Goal: Task Accomplishment & Management: Use online tool/utility

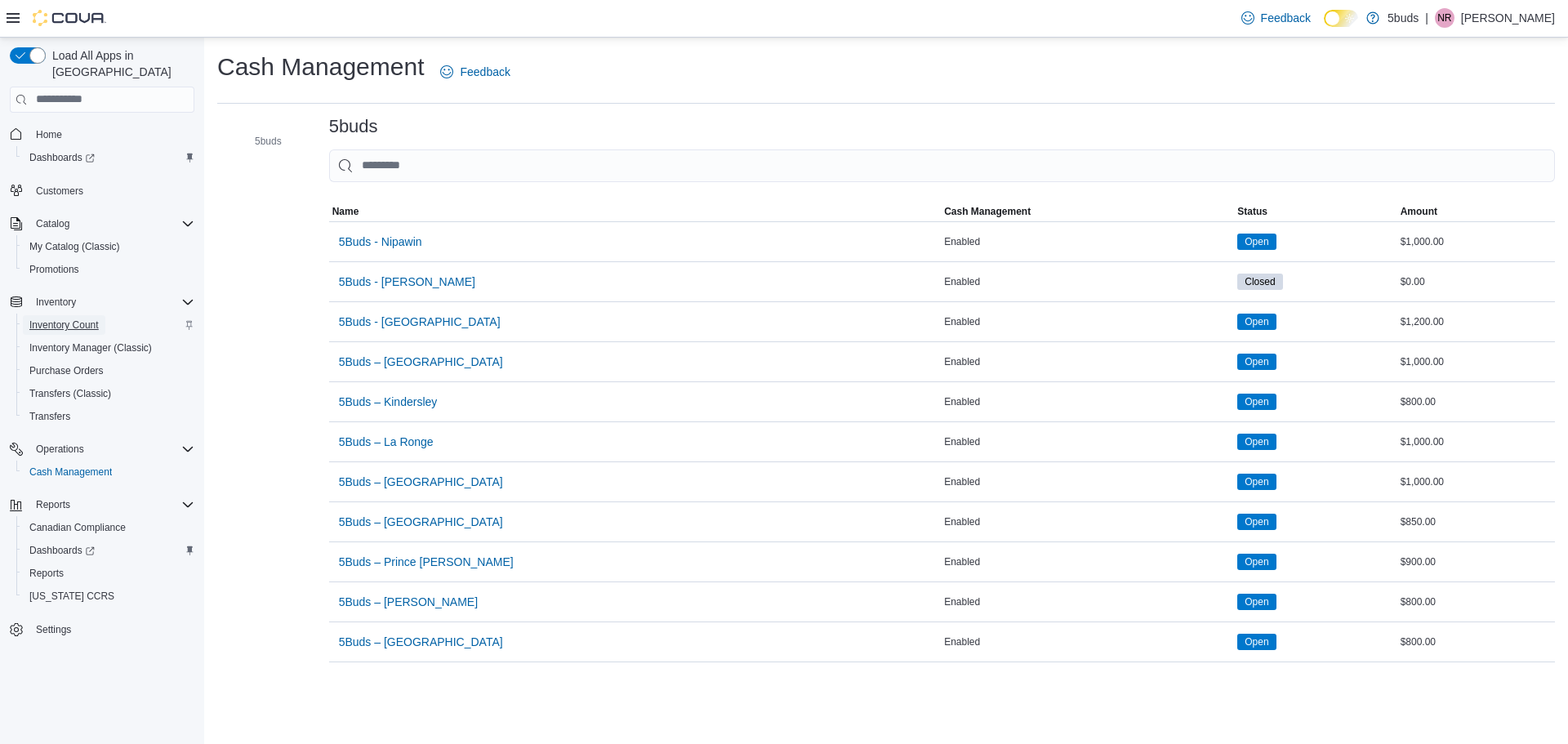
click at [70, 318] on span "Inventory Count" at bounding box center [64, 325] width 69 height 13
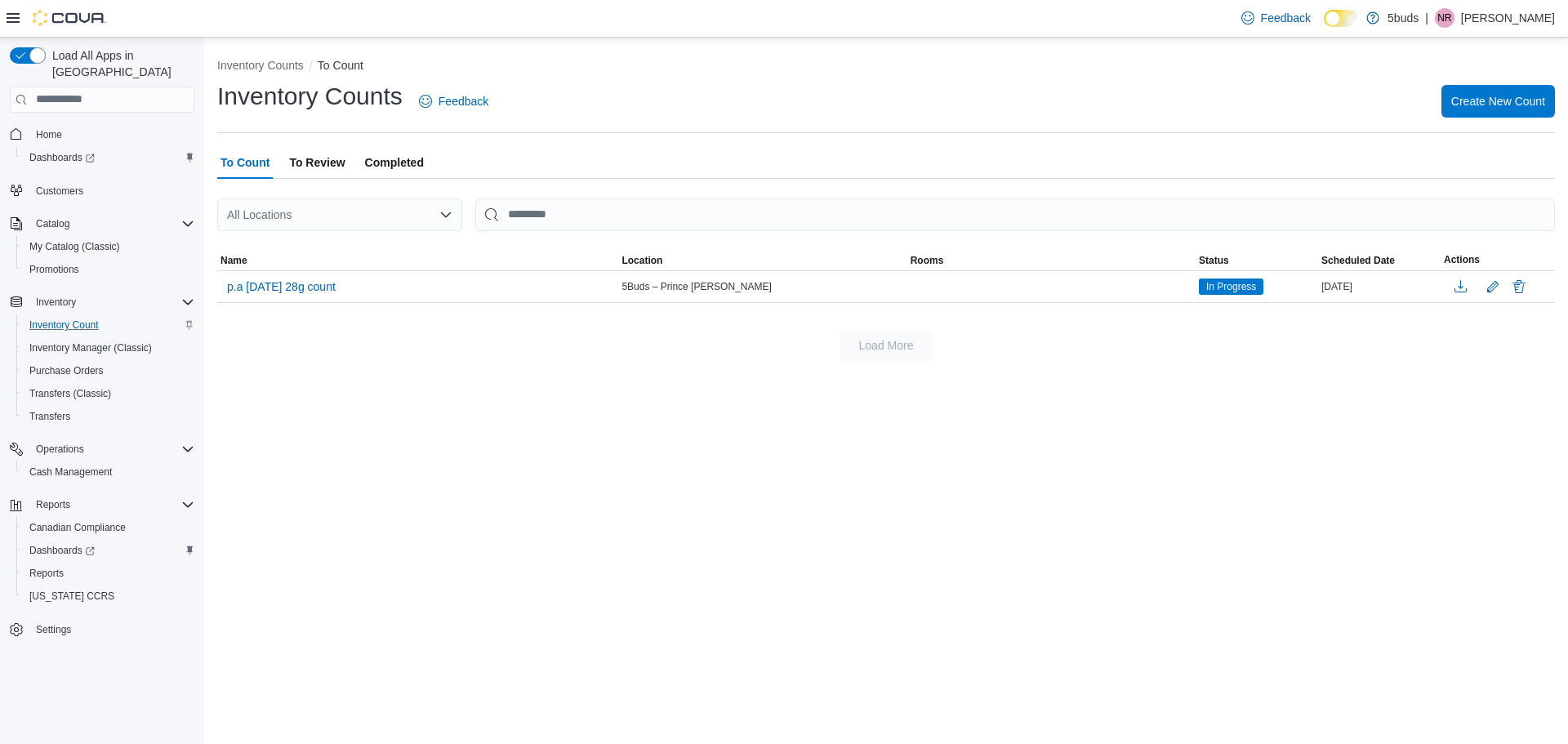
click at [445, 213] on icon "Open list of options" at bounding box center [447, 215] width 13 height 13
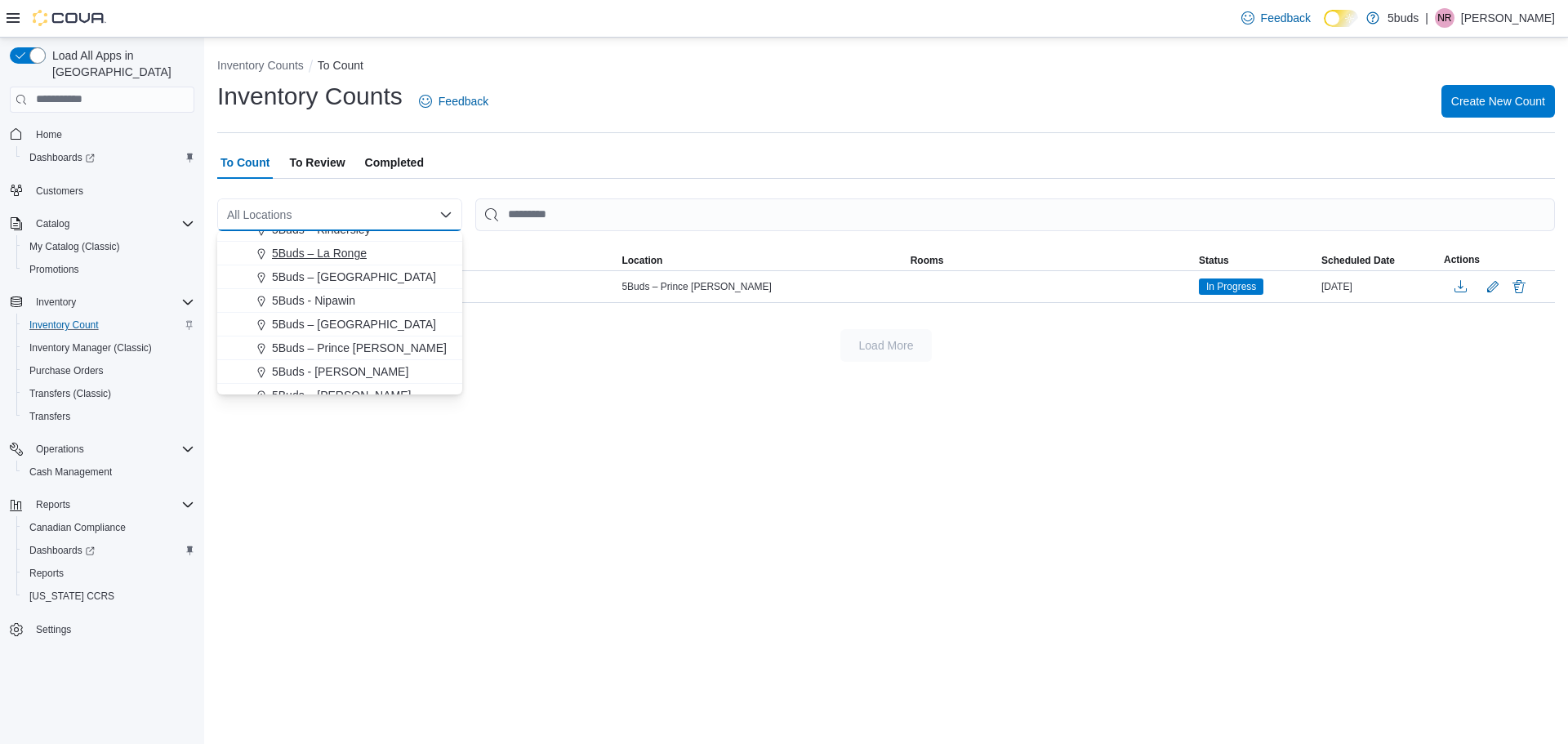
scroll to position [120, 0]
click at [356, 337] on span "5Buds – [PERSON_NAME]" at bounding box center [341, 335] width 139 height 16
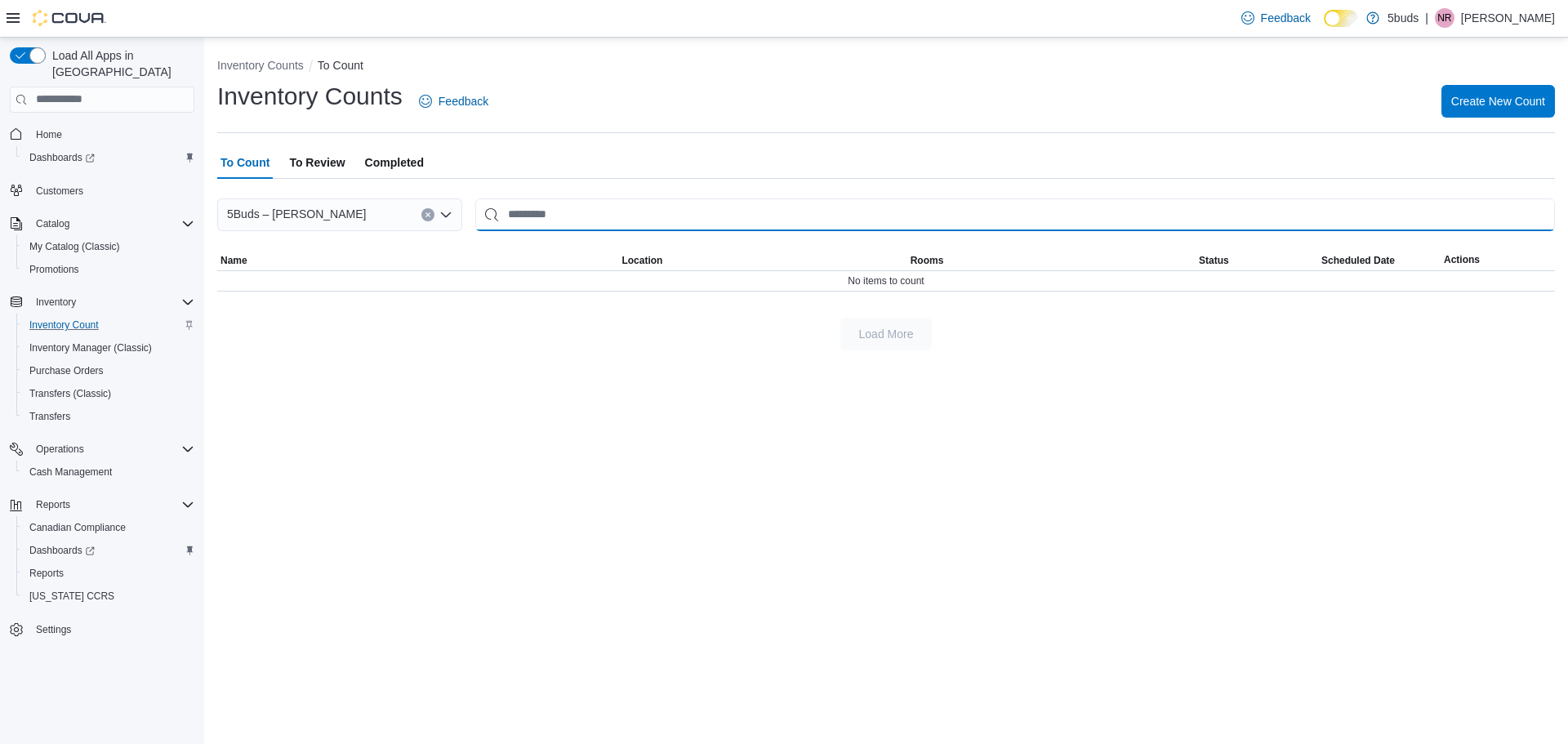
click at [679, 207] on input "This is a search bar. After typing your query, hit enter to filter the results …" at bounding box center [1015, 215] width 1080 height 33
click at [679, 207] on input "**********" at bounding box center [1015, 215] width 1080 height 33
type input "*"
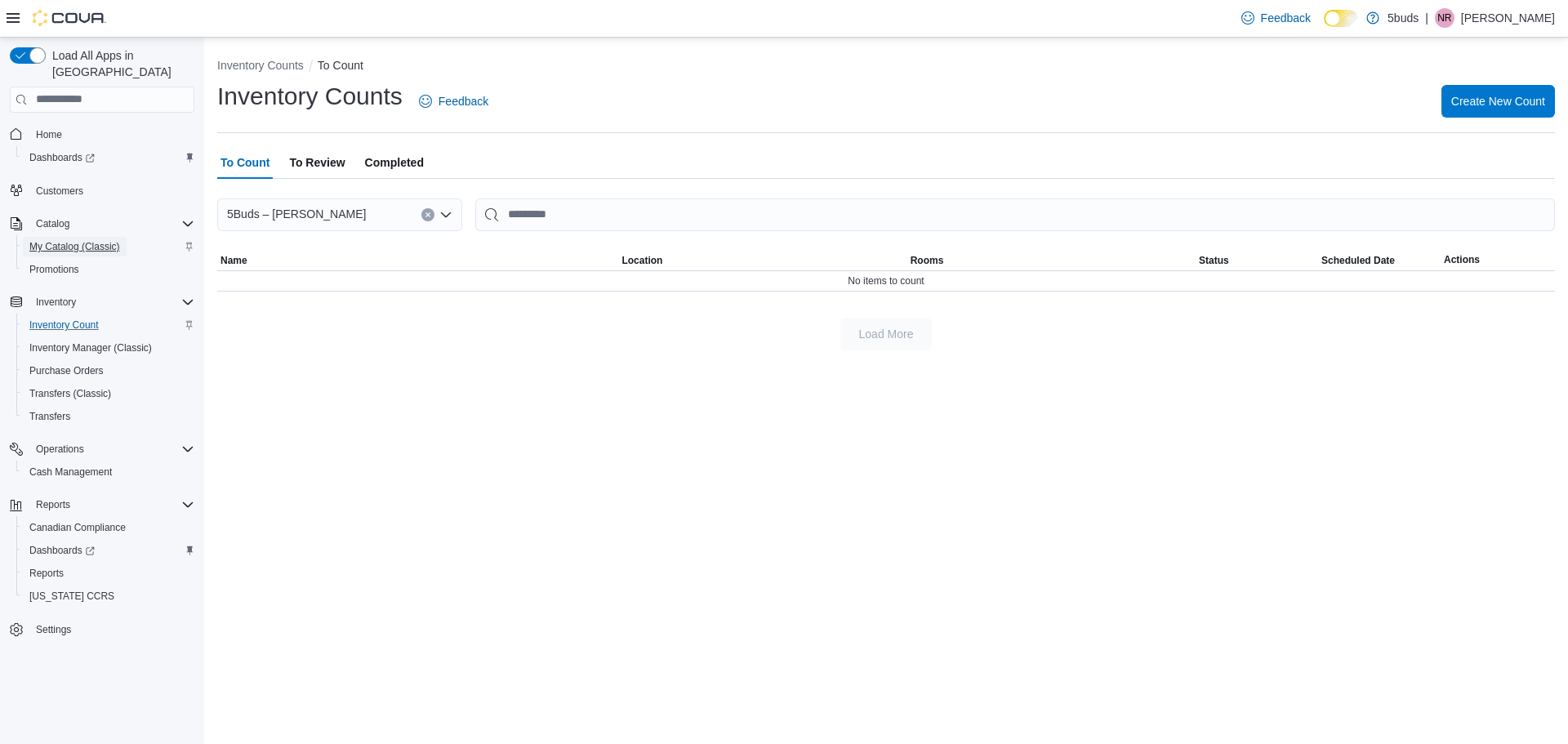
click at [55, 240] on span "My Catalog (Classic)" at bounding box center [75, 247] width 91 height 13
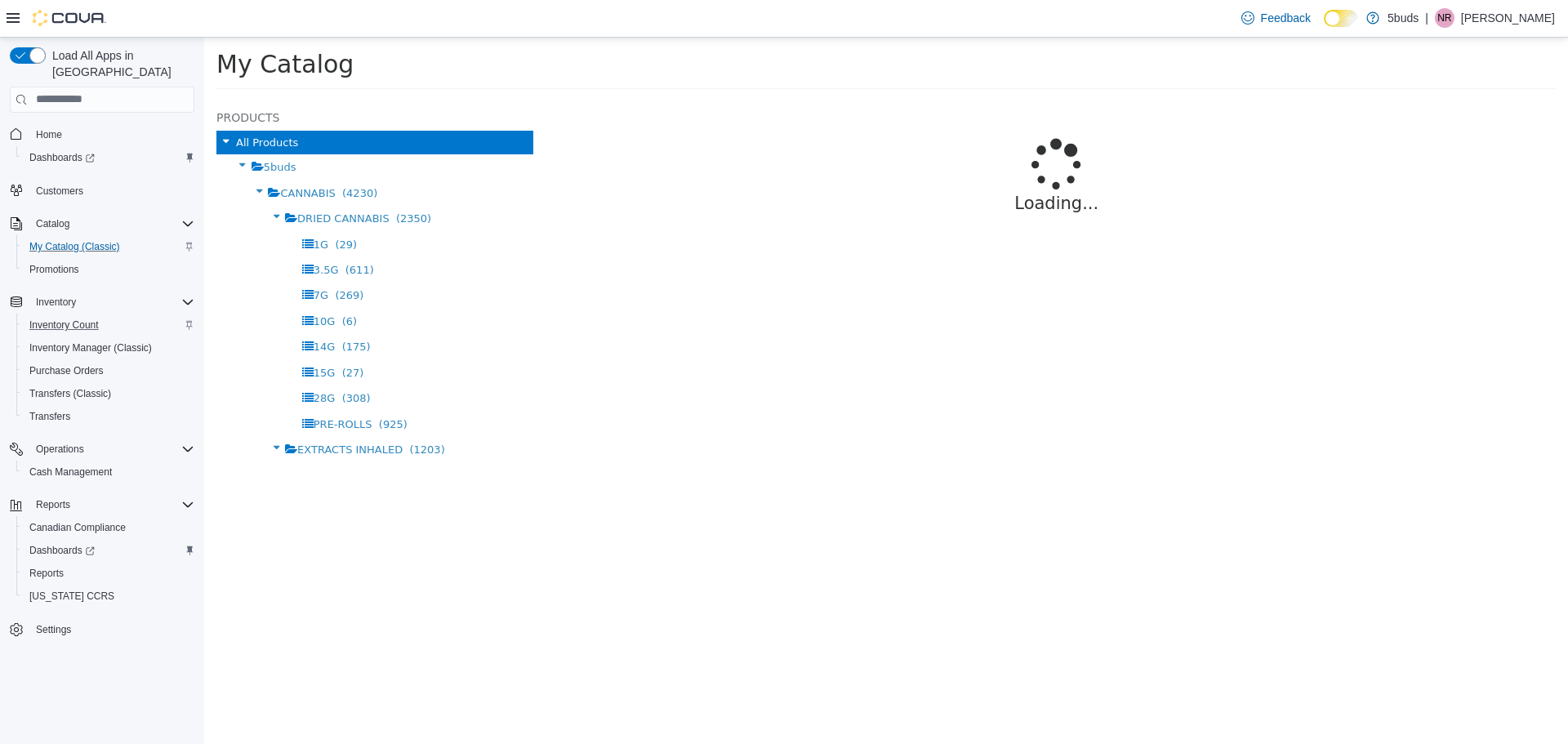
select select "**********"
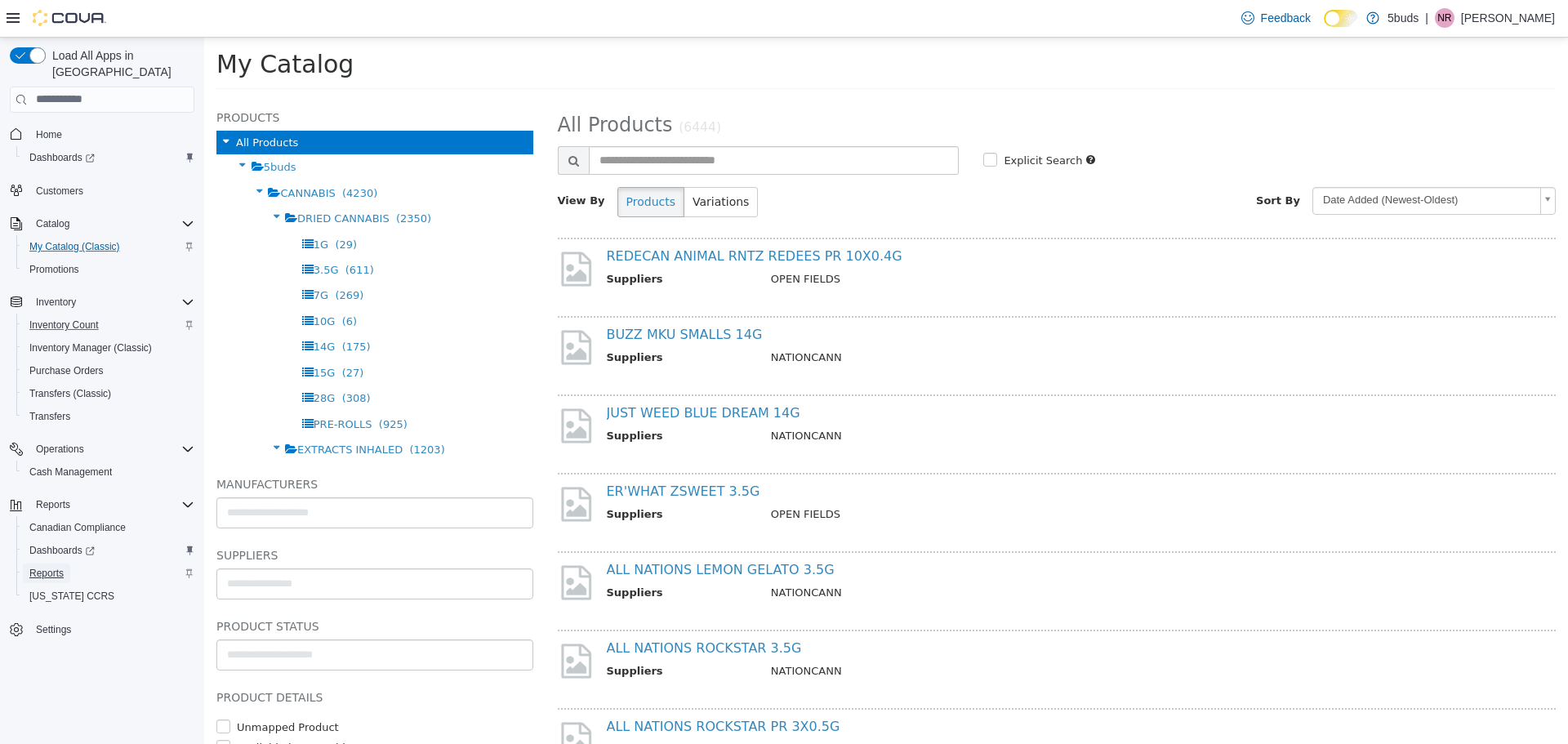
click at [55, 564] on span "Reports" at bounding box center [46, 573] width 35 height 19
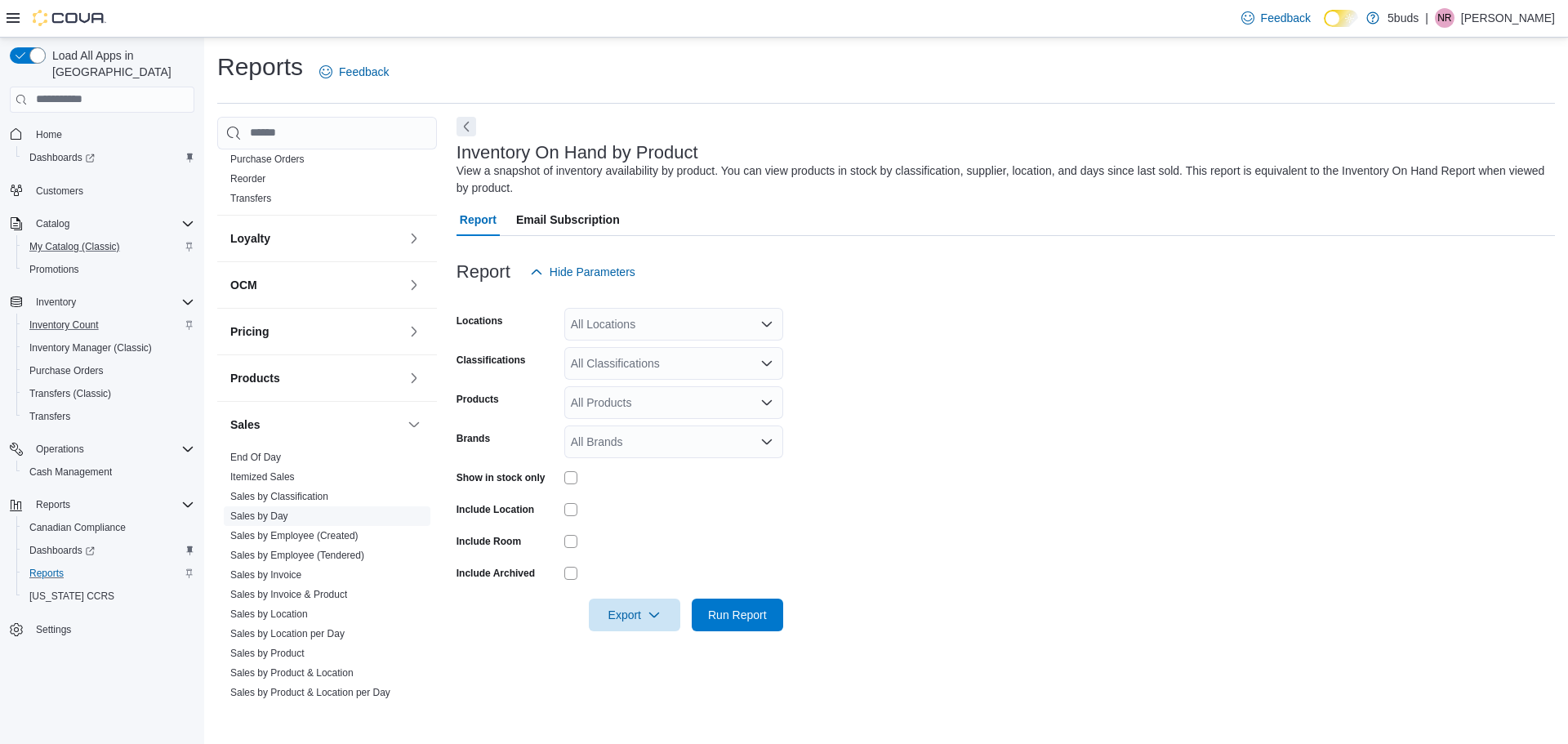
scroll to position [632, 0]
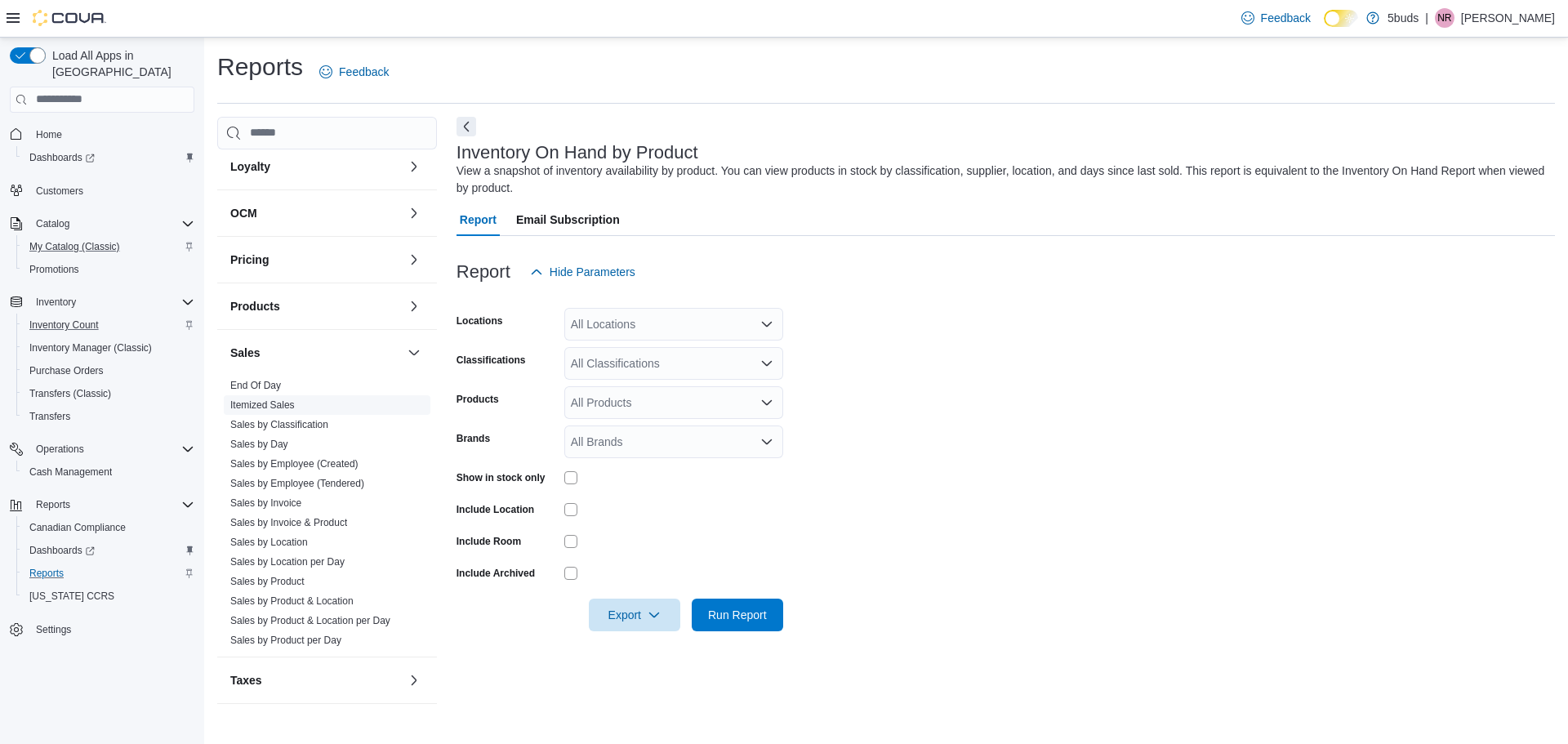
click at [263, 399] on link "Itemized Sales" at bounding box center [262, 405] width 65 height 12
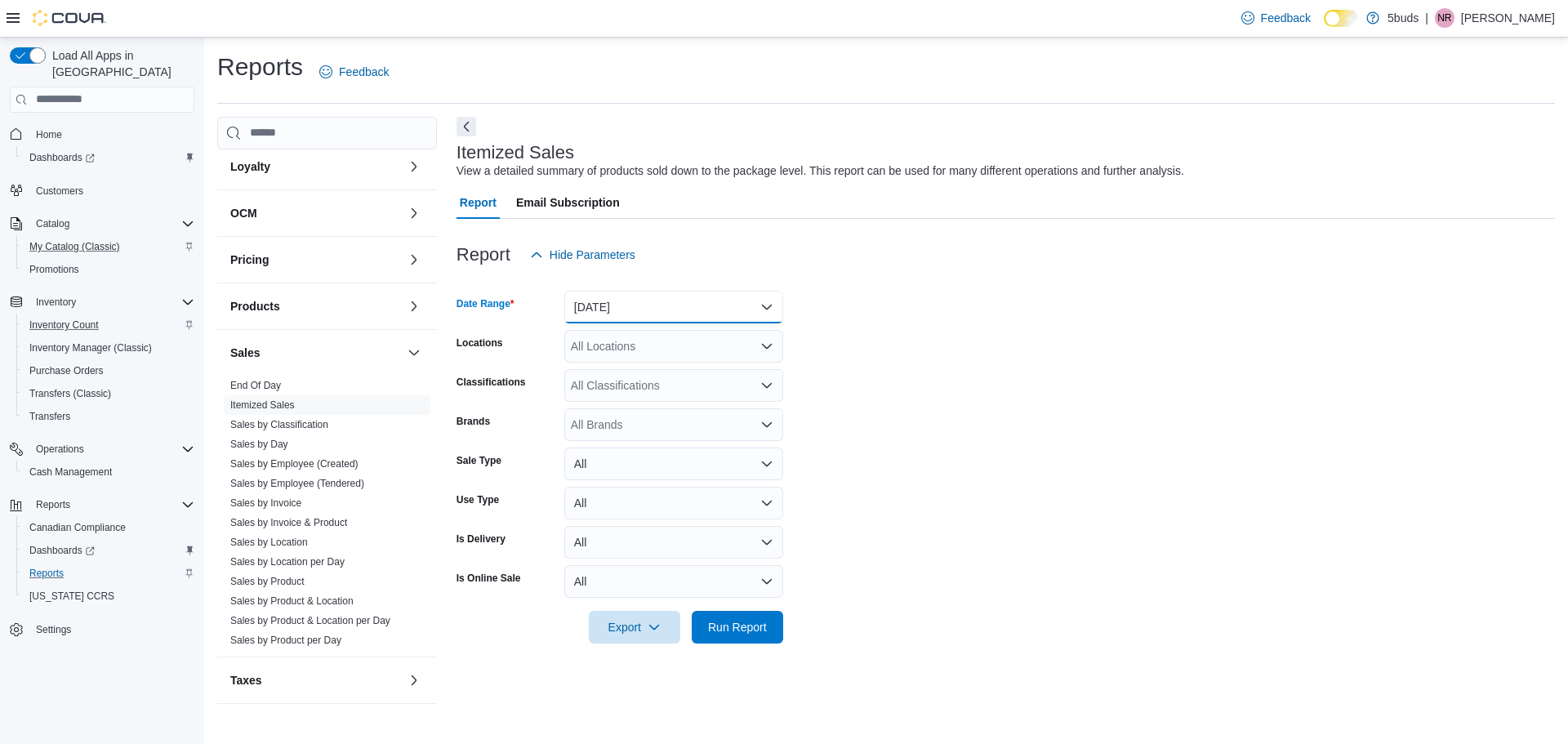
click at [770, 308] on button "[DATE]" at bounding box center [674, 307] width 219 height 33
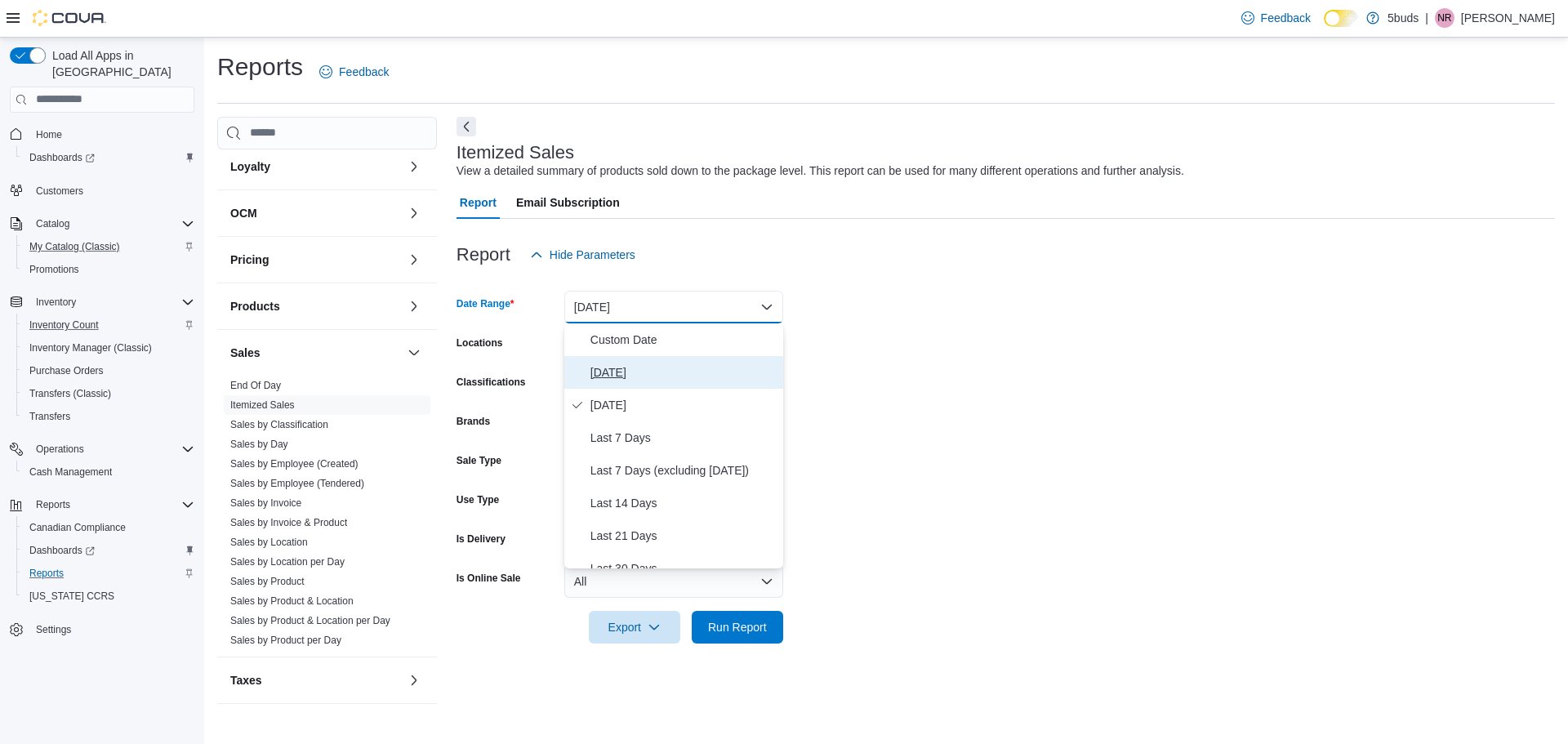
drag, startPoint x: 597, startPoint y: 369, endPoint x: 624, endPoint y: 365, distance: 27.3
click at [597, 368] on span "[DATE]" at bounding box center [683, 372] width 186 height 19
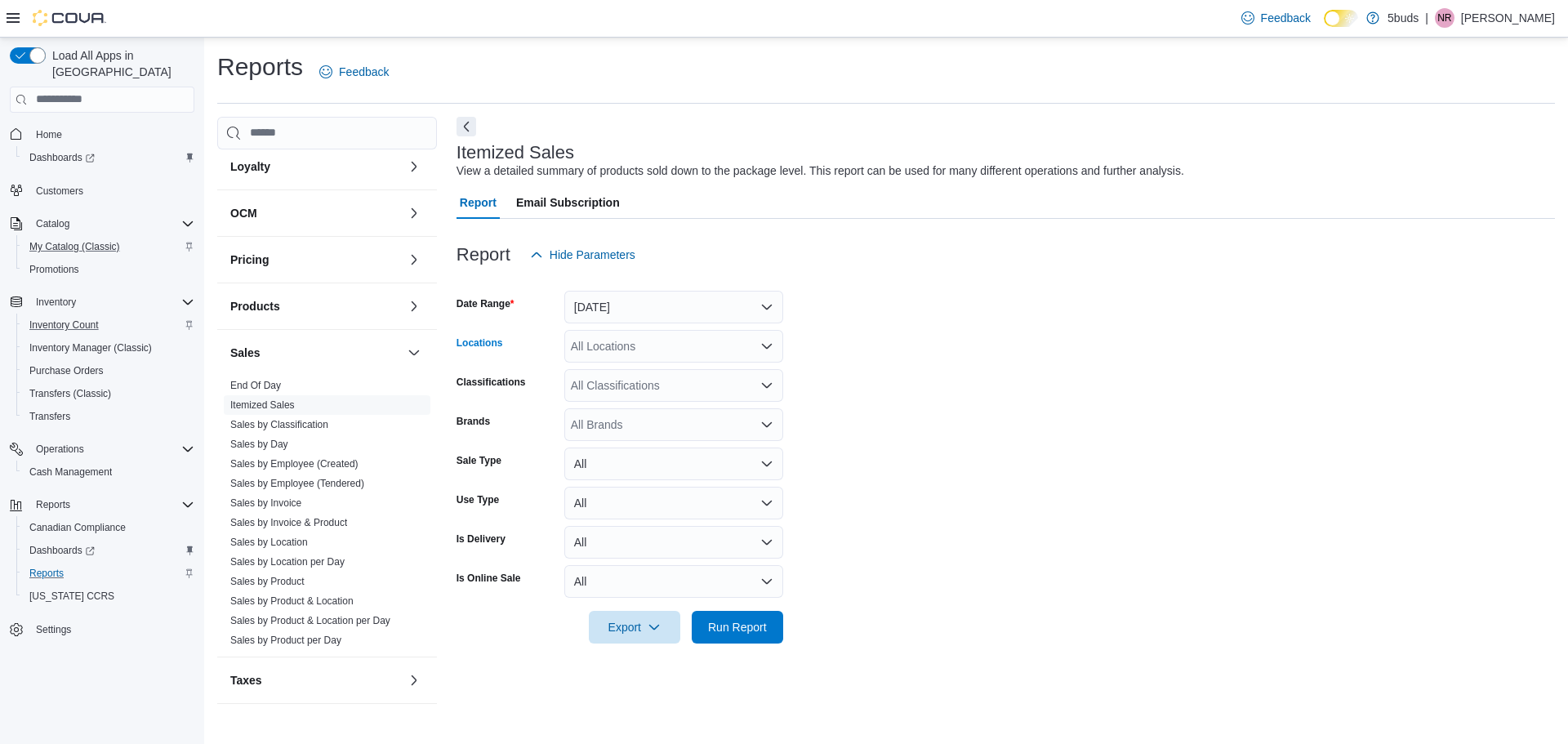
click at [773, 348] on div "All Locations" at bounding box center [674, 346] width 219 height 33
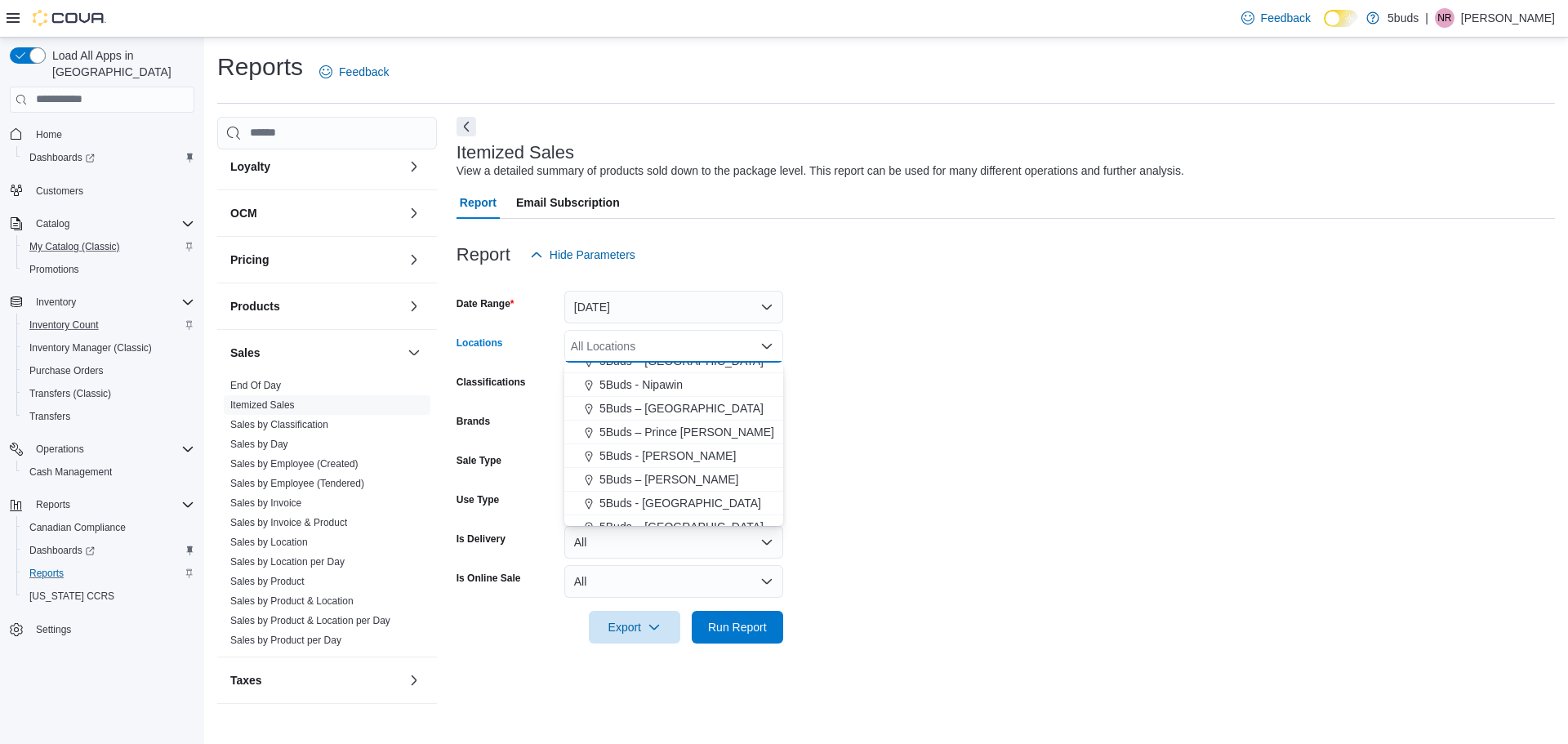
scroll to position [120, 0]
click at [627, 468] on span "5Buds – [PERSON_NAME]" at bounding box center [669, 466] width 139 height 16
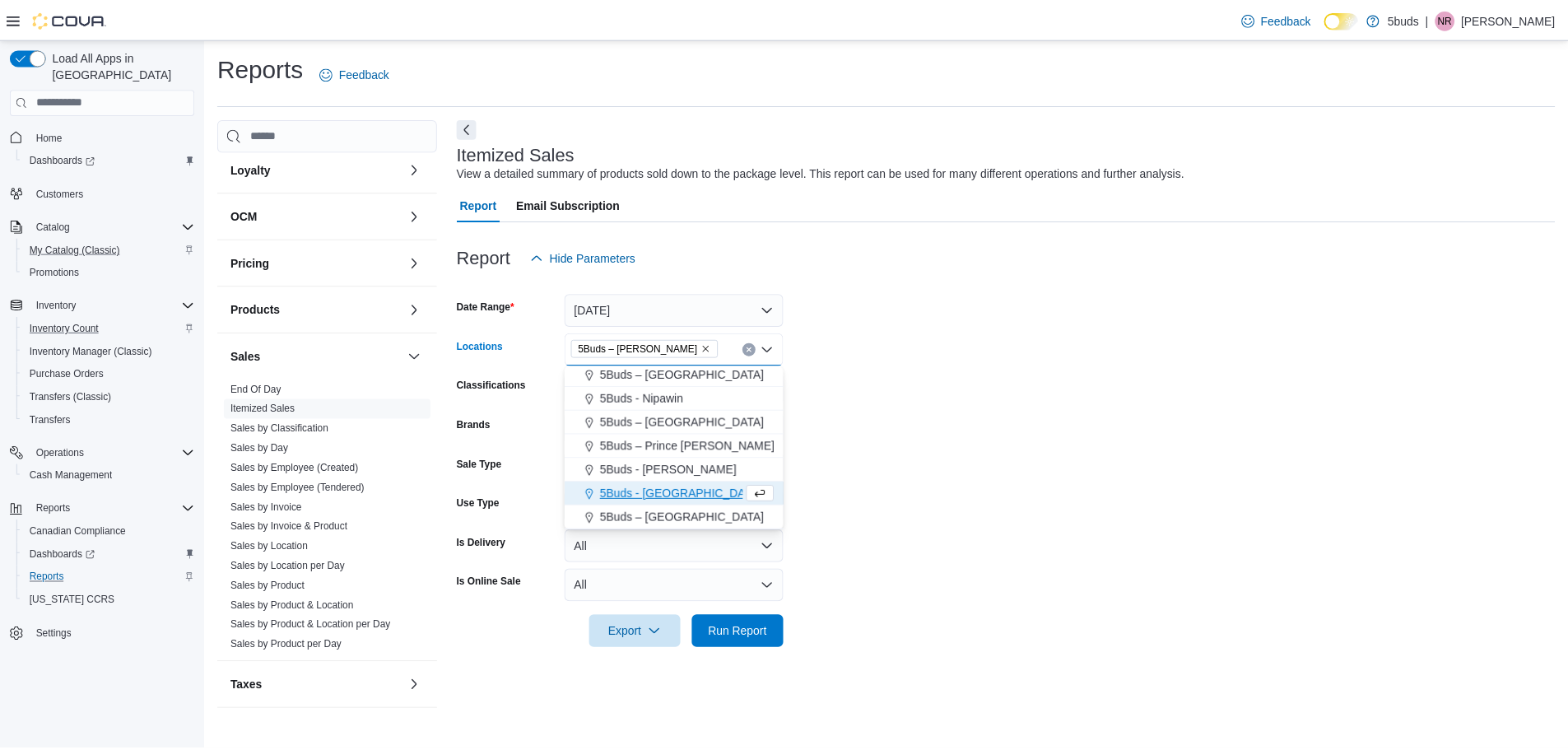
scroll to position [98, 0]
click at [1014, 393] on form "Date Range [DATE] Locations 5Buds – [PERSON_NAME] Combo box. Selected. 5Buds – …" at bounding box center [1014, 461] width 1107 height 375
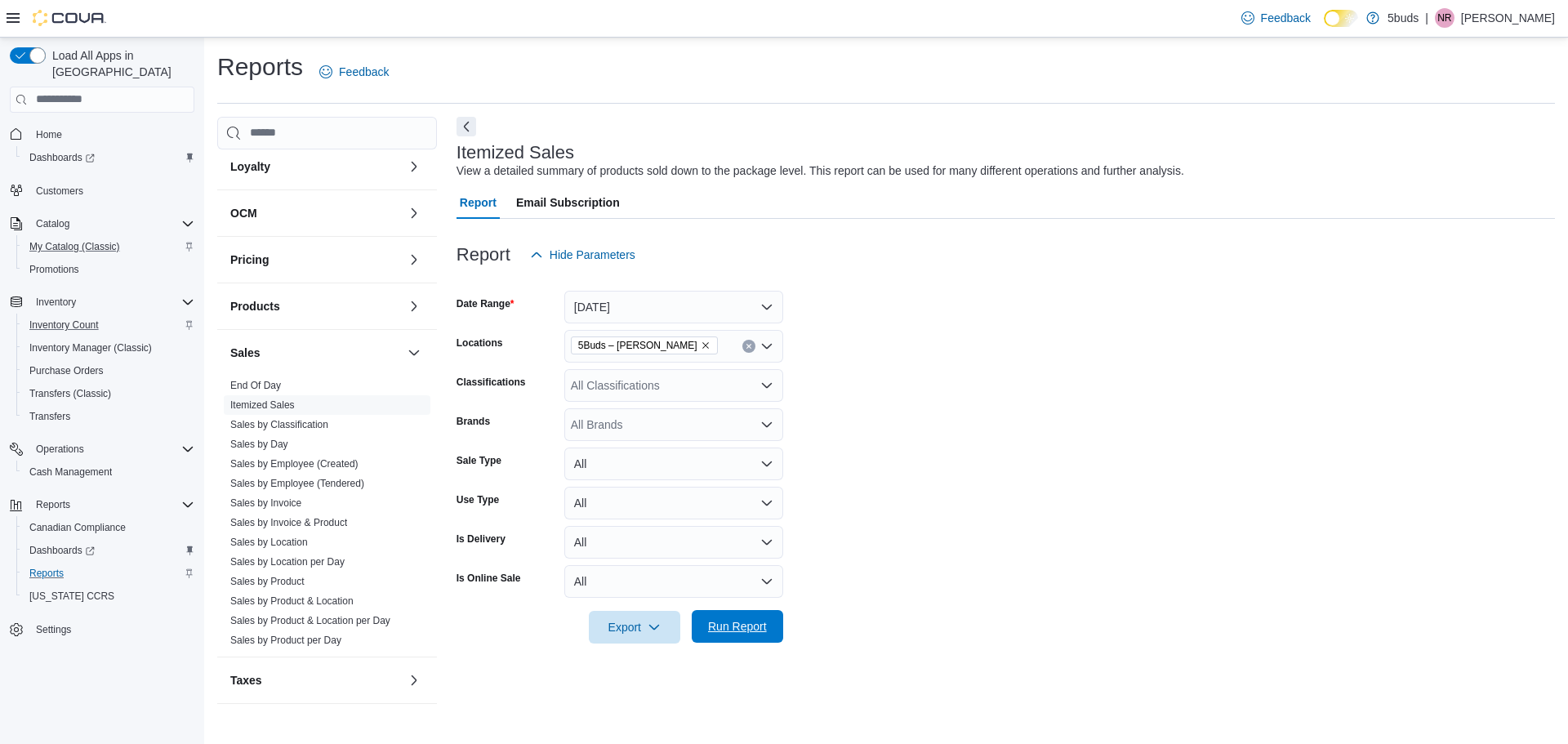
click at [735, 629] on span "Run Report" at bounding box center [738, 626] width 59 height 16
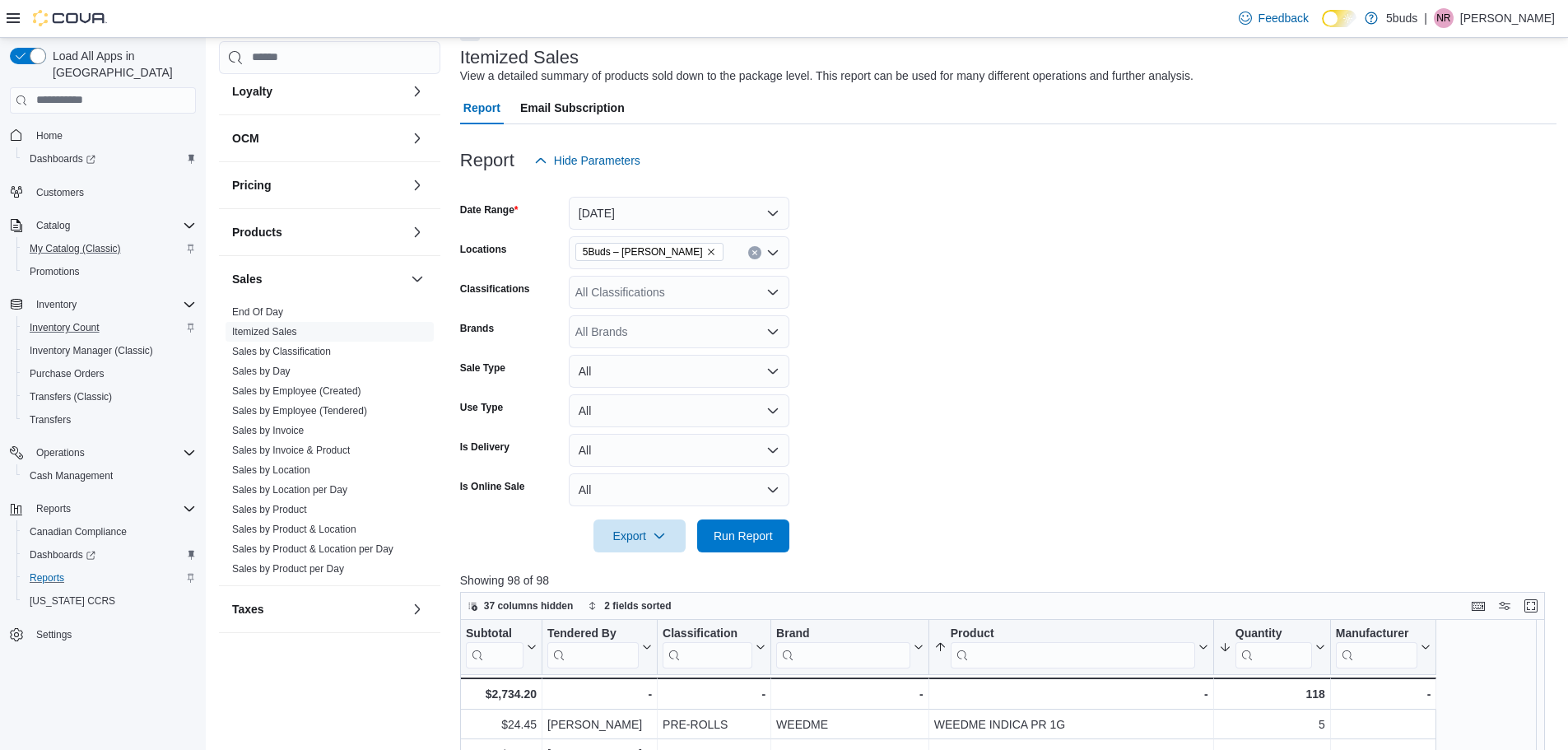
scroll to position [247, 0]
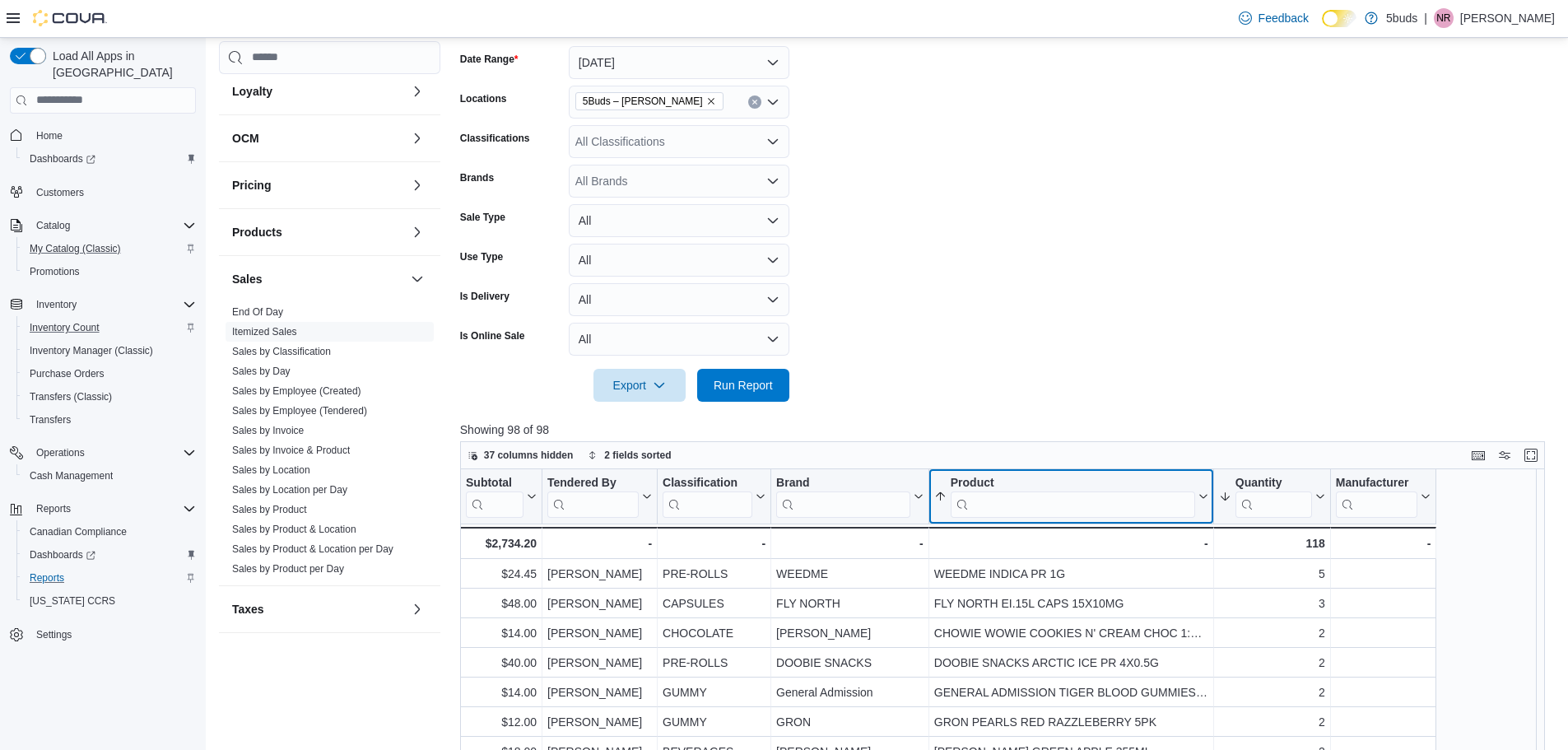
click at [1009, 504] on input "search" at bounding box center [1073, 504] width 244 height 26
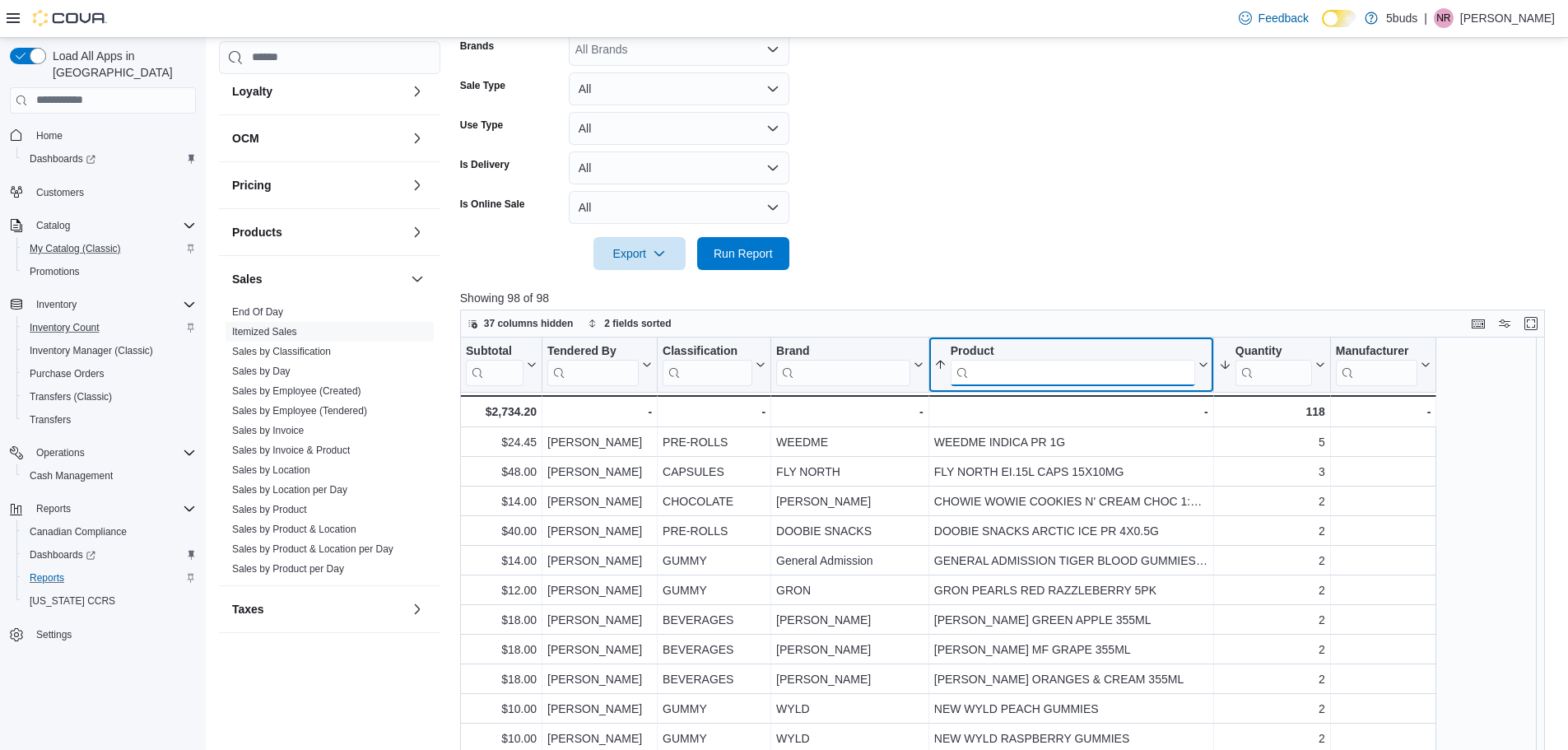
scroll to position [494, 0]
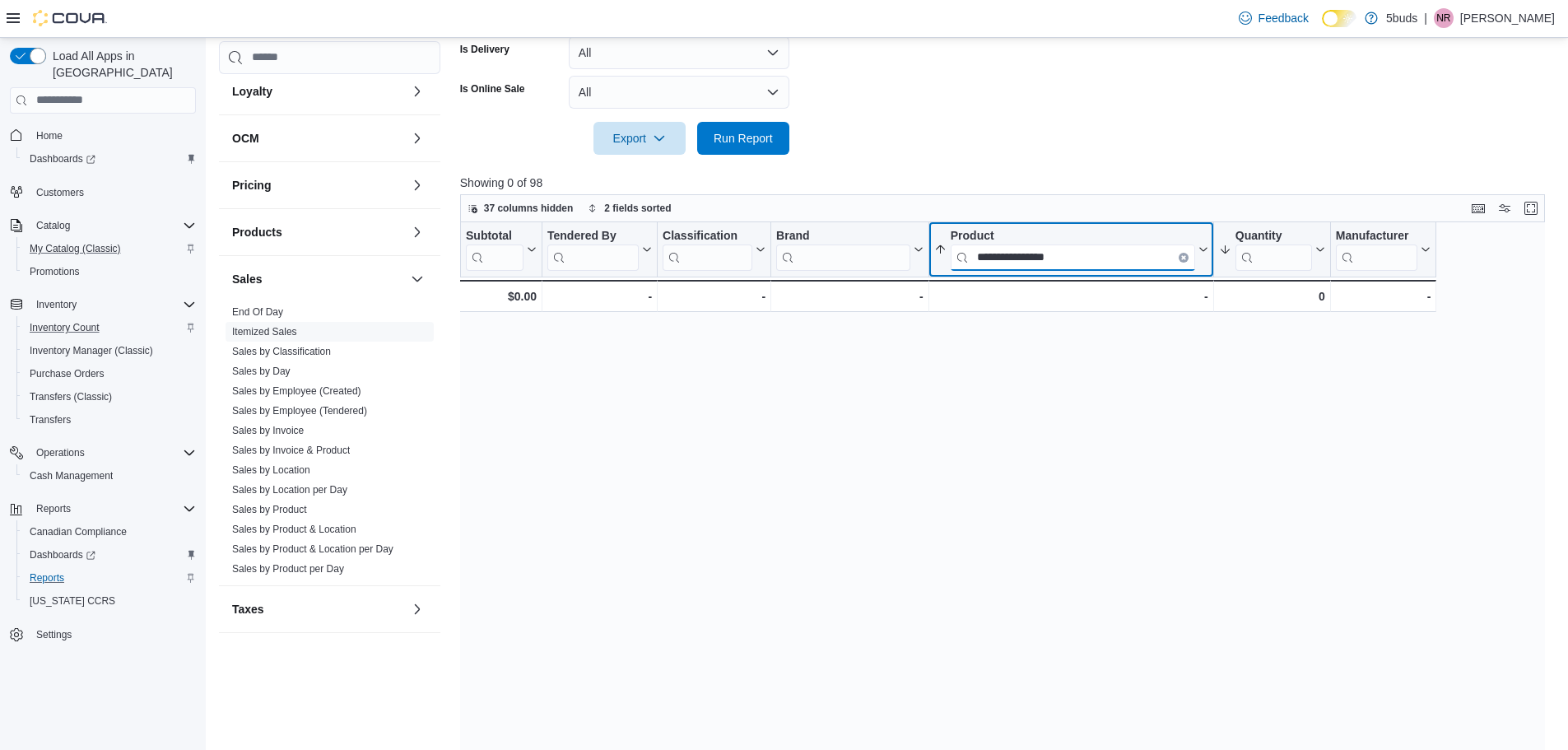
type input "**********"
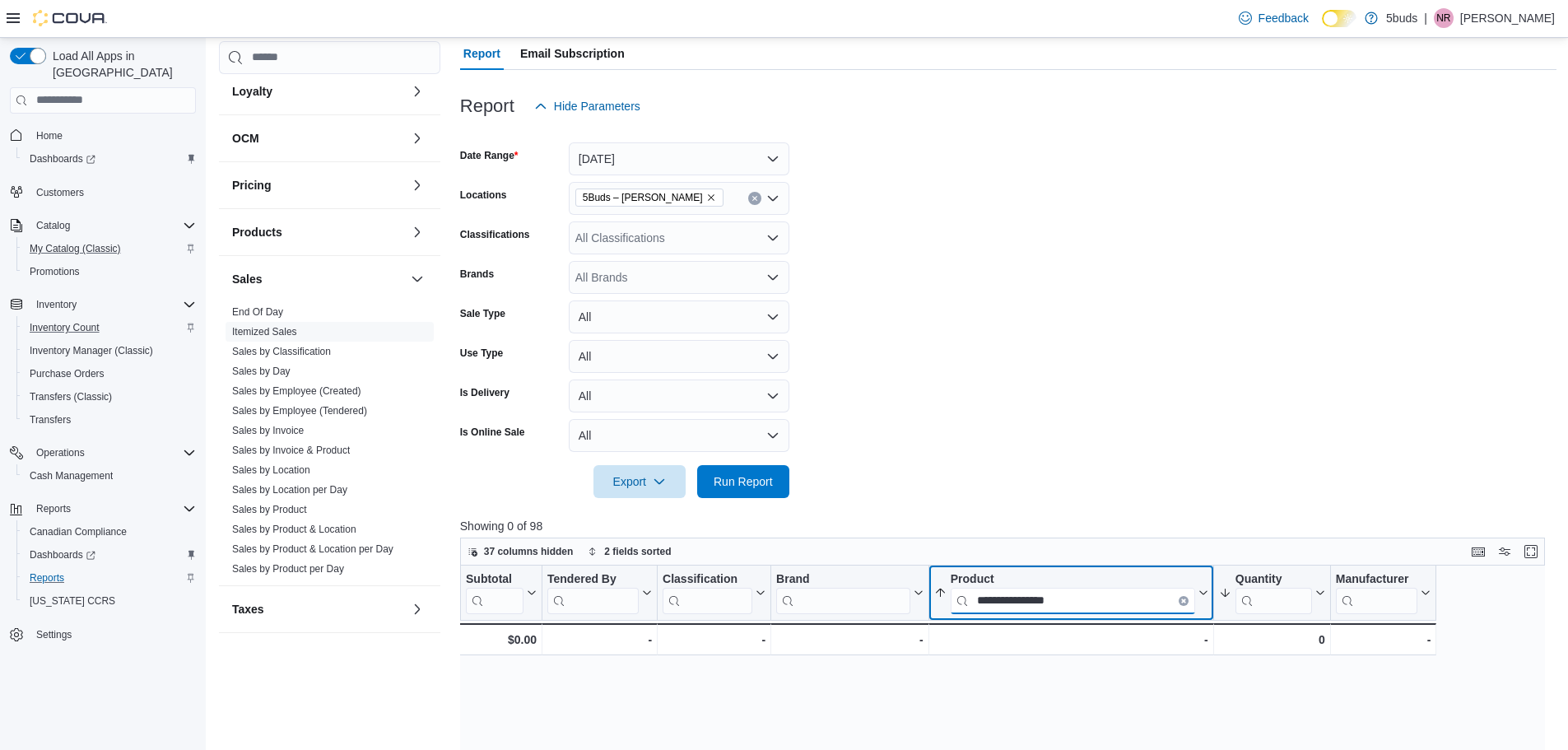
scroll to position [0, 0]
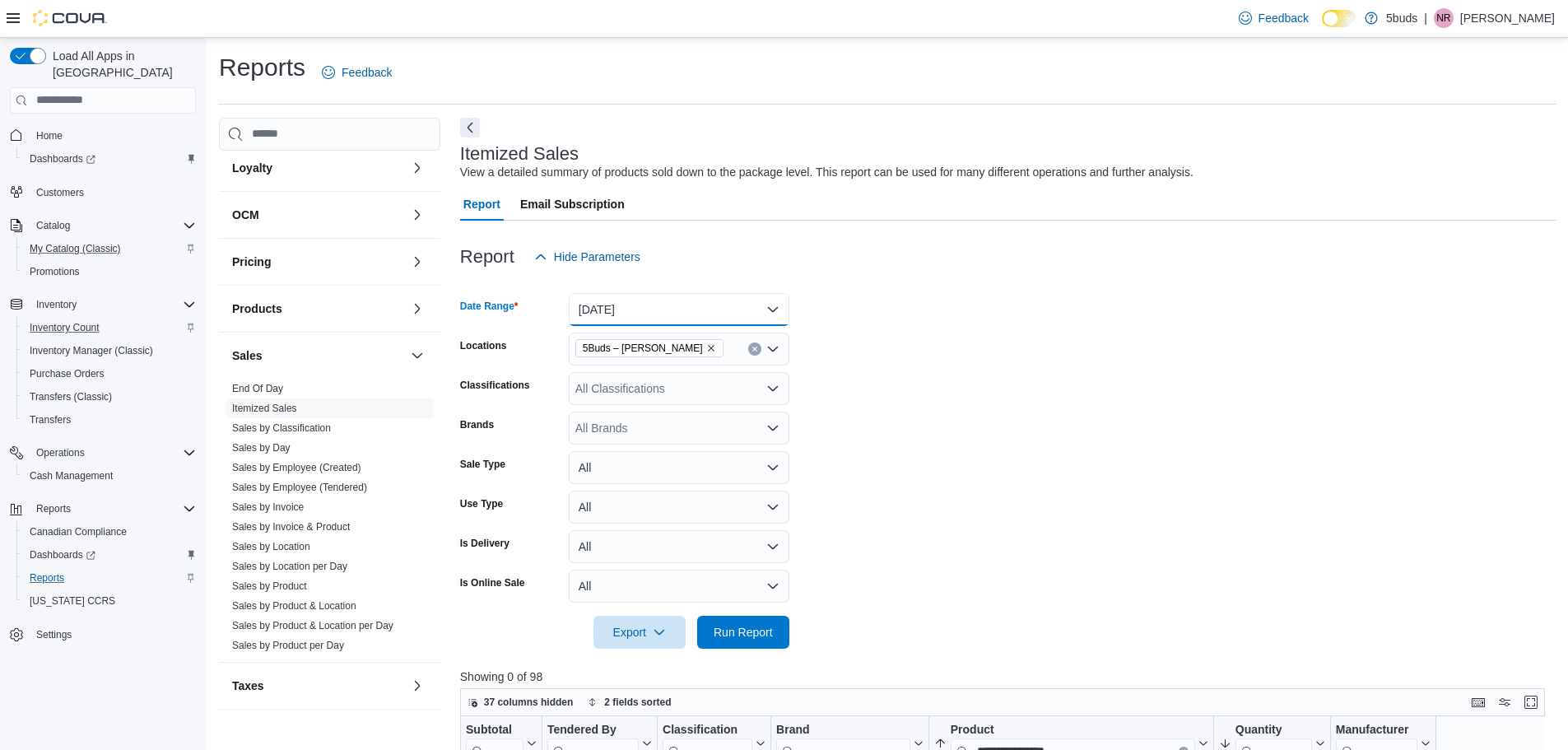
click at [773, 313] on button "[DATE]" at bounding box center [679, 309] width 221 height 33
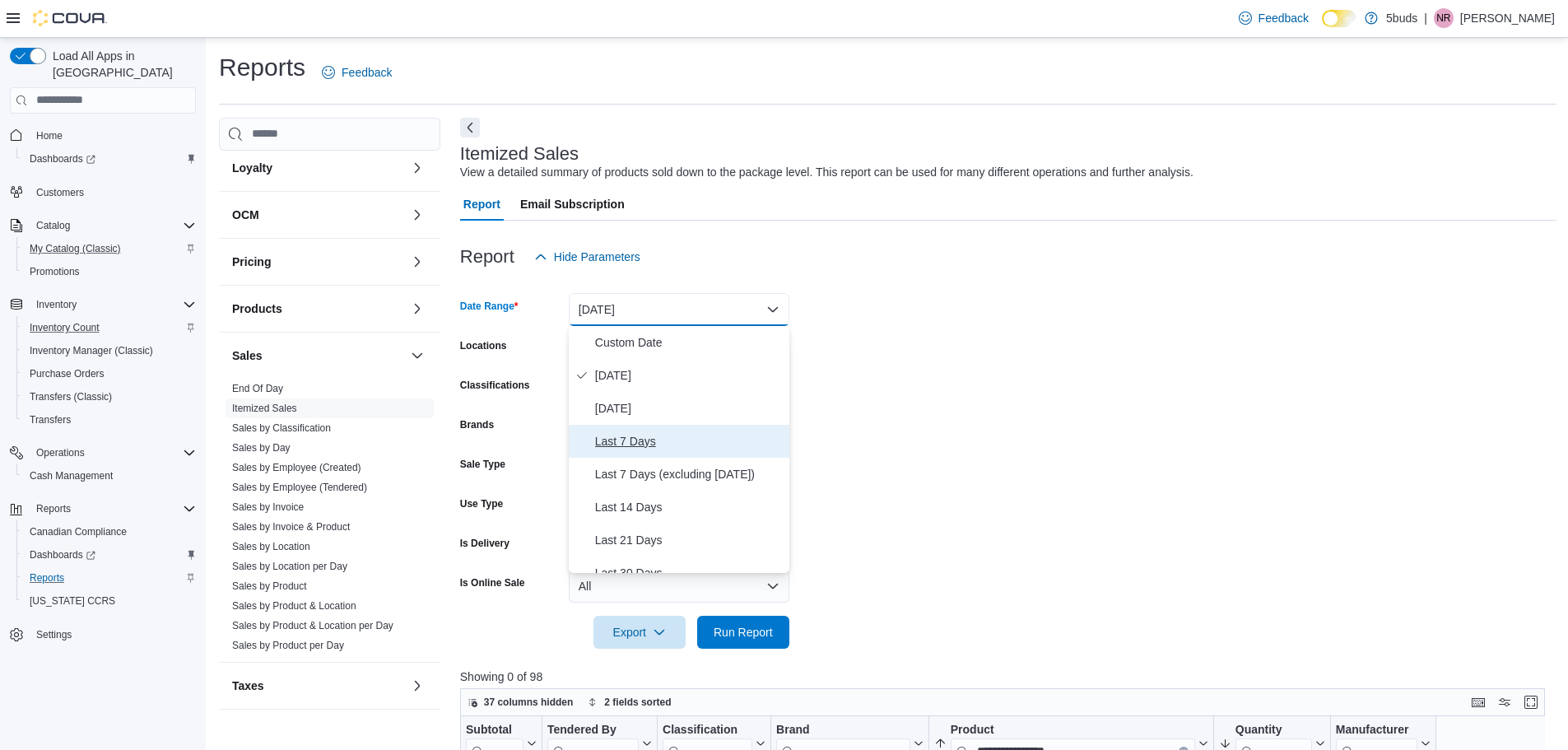
click at [680, 441] on span "Last 7 Days" at bounding box center [688, 441] width 188 height 20
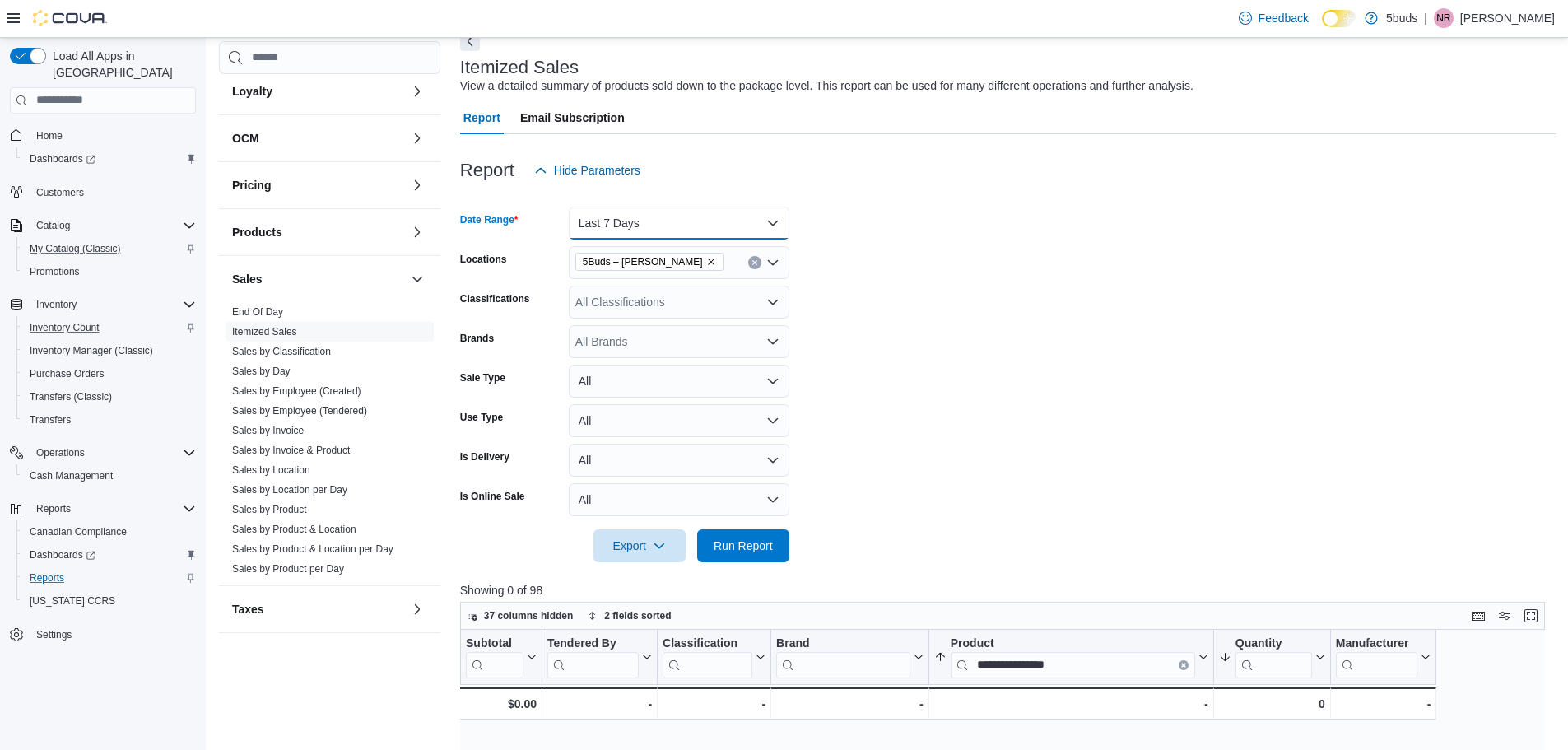
scroll to position [165, 0]
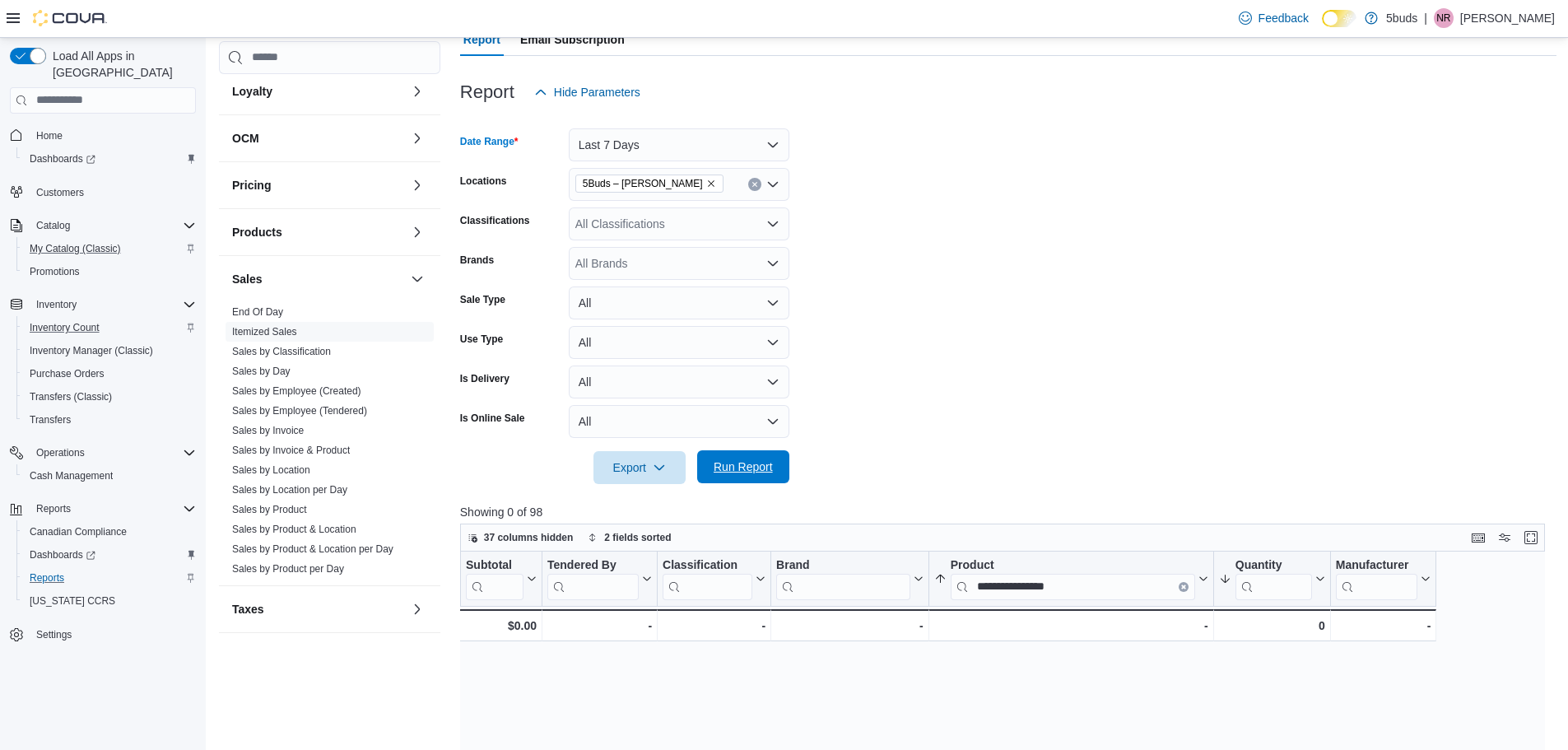
click at [724, 458] on span "Run Report" at bounding box center [743, 466] width 72 height 33
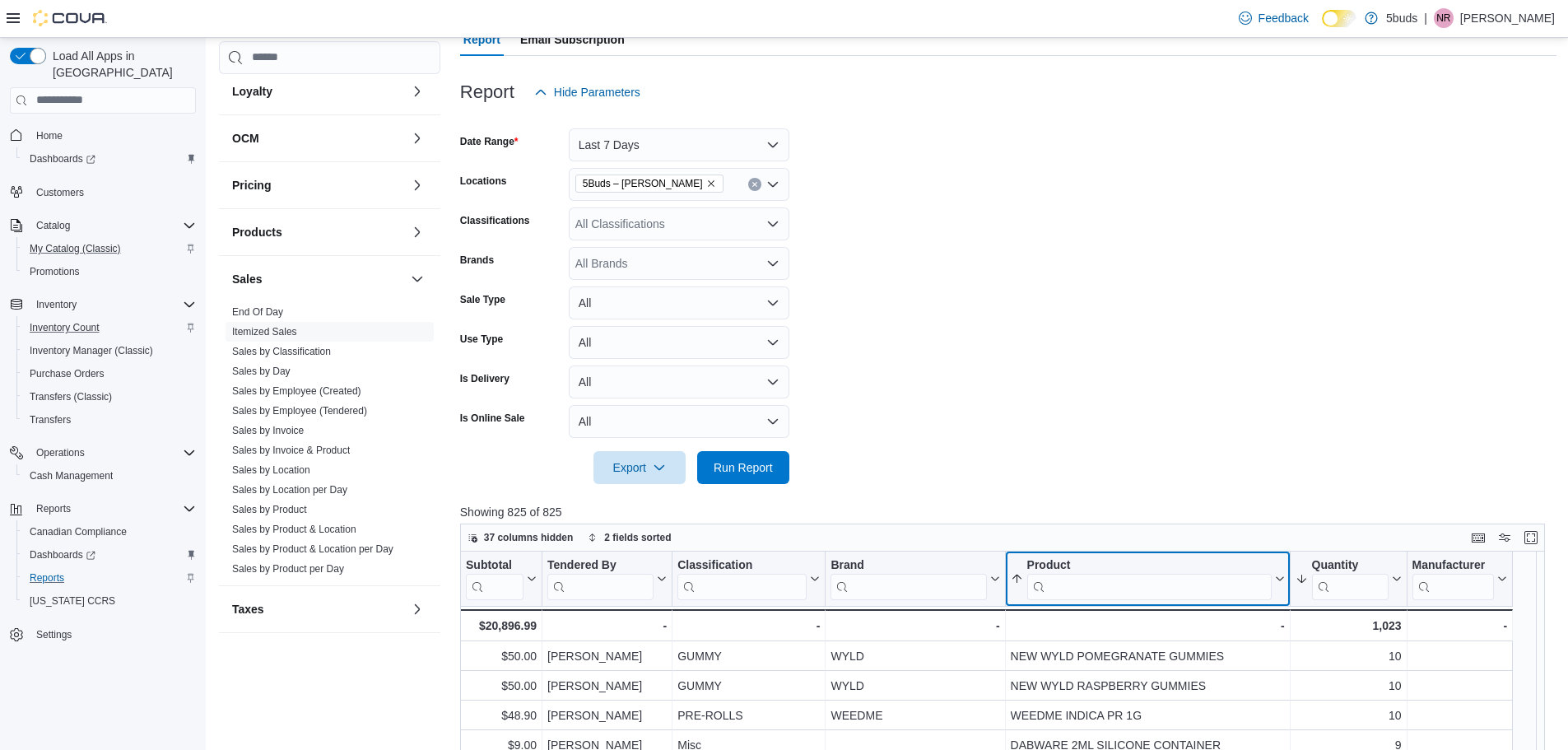
click at [1116, 580] on input "search" at bounding box center [1149, 586] width 244 height 26
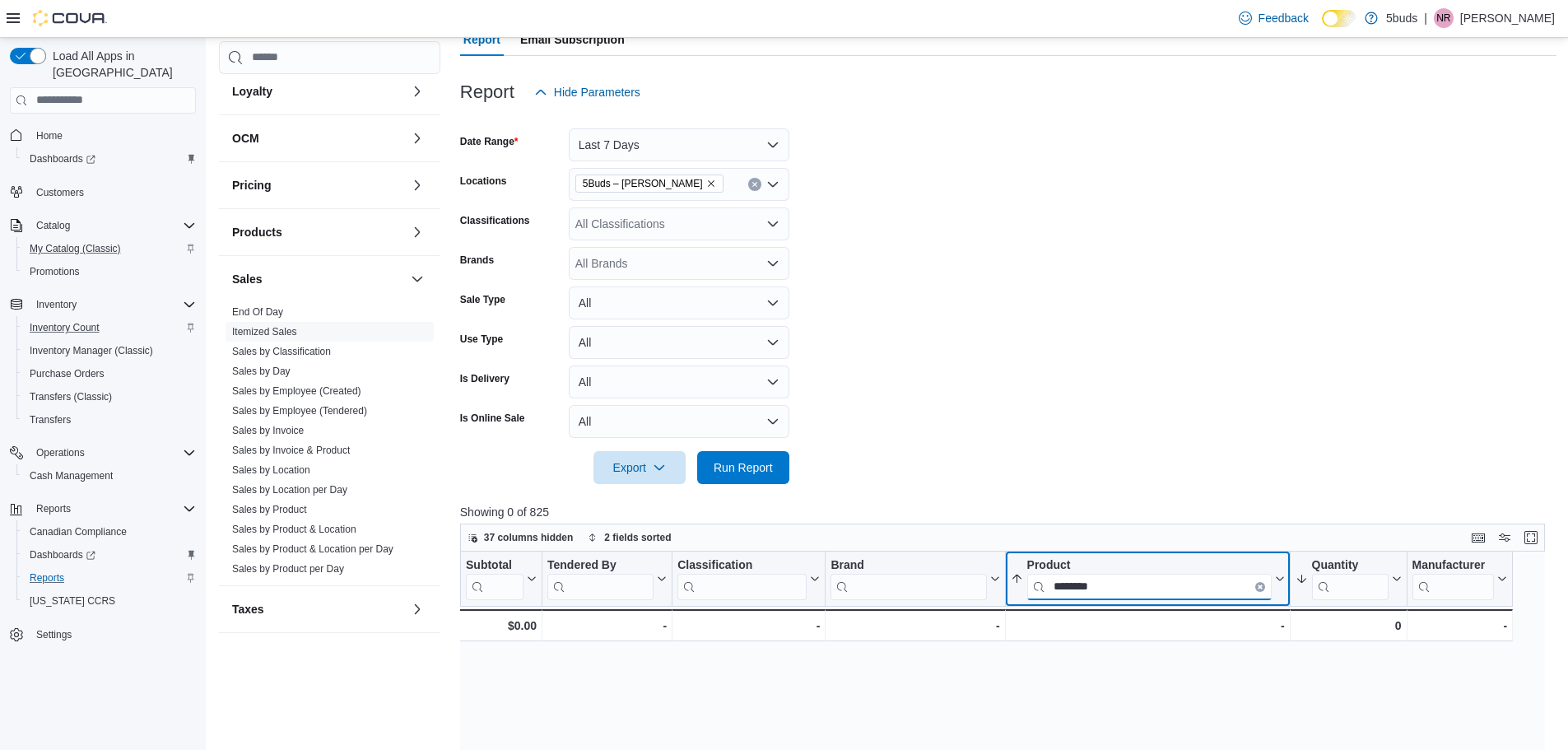
click at [1162, 582] on input "********" at bounding box center [1149, 586] width 244 height 26
type input "*"
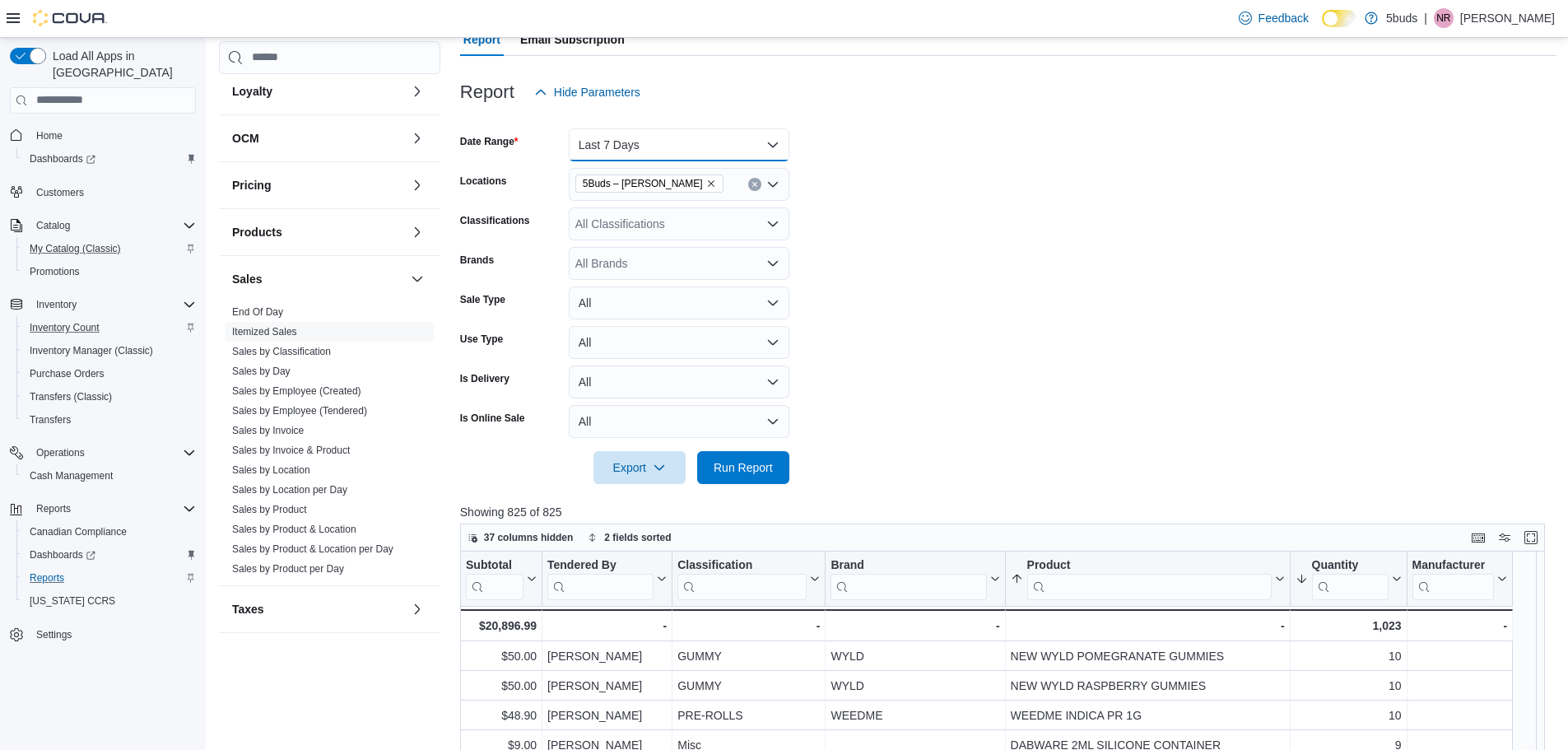
click at [784, 139] on button "Last 7 Days" at bounding box center [679, 144] width 221 height 33
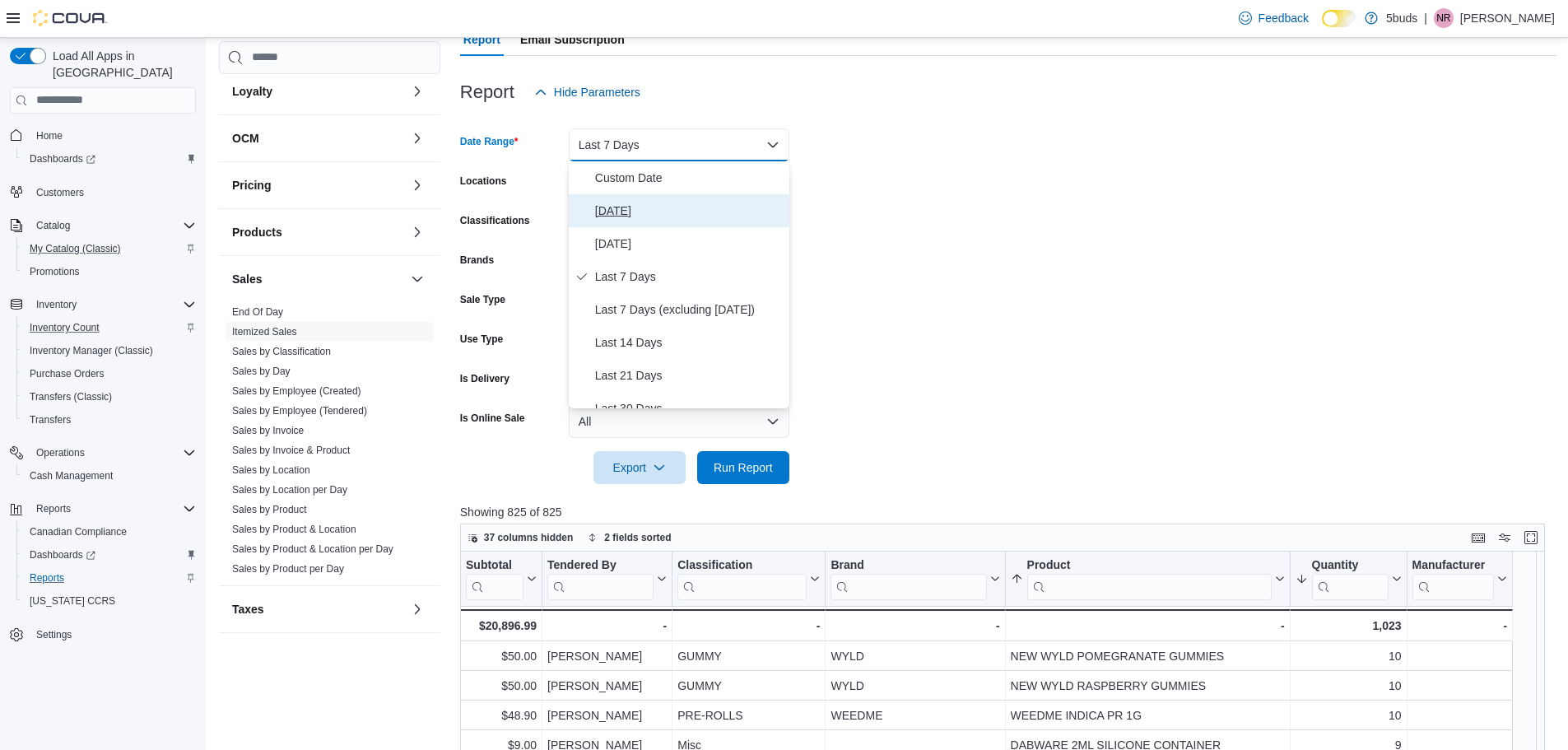
click at [627, 216] on span "[DATE]" at bounding box center [688, 211] width 188 height 20
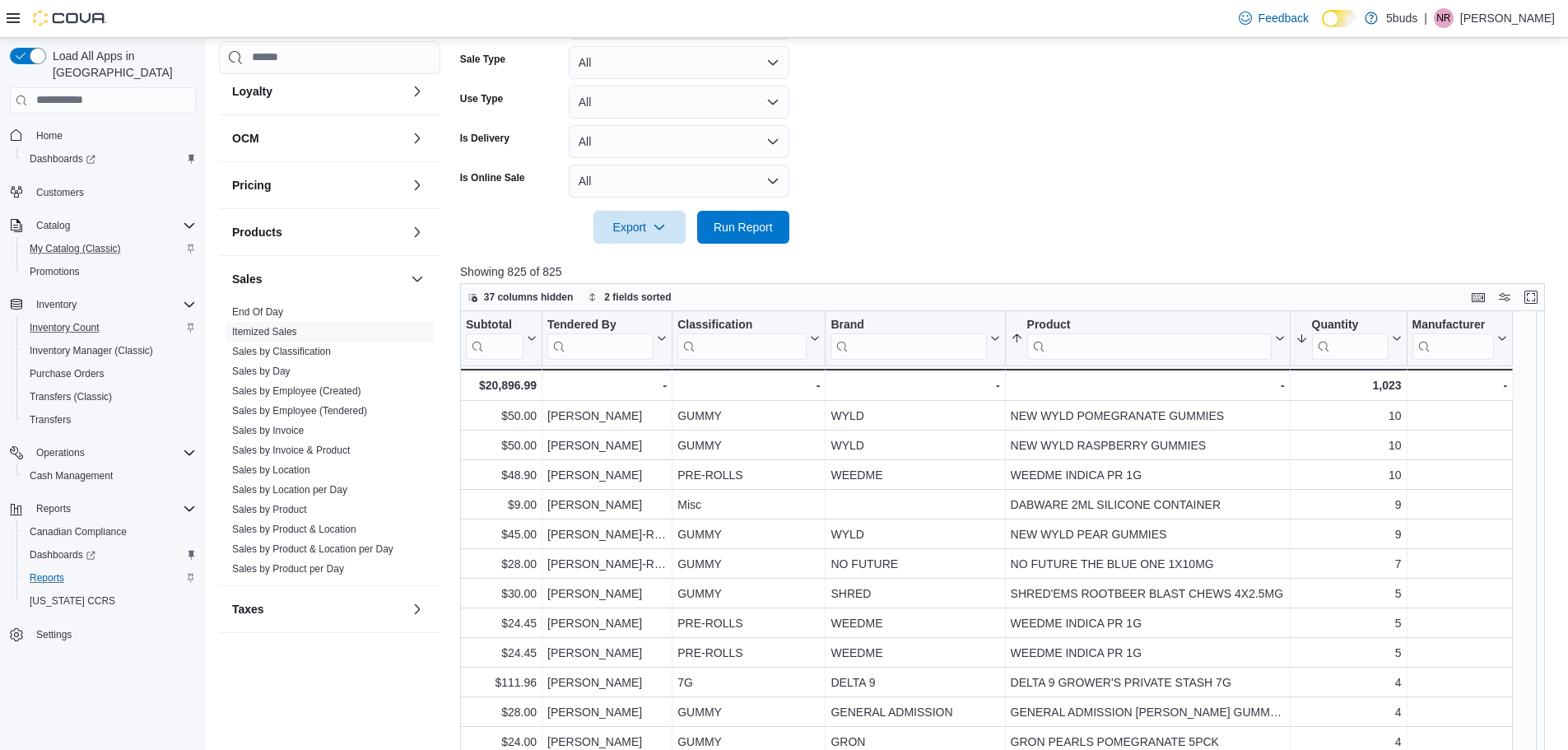
scroll to position [412, 0]
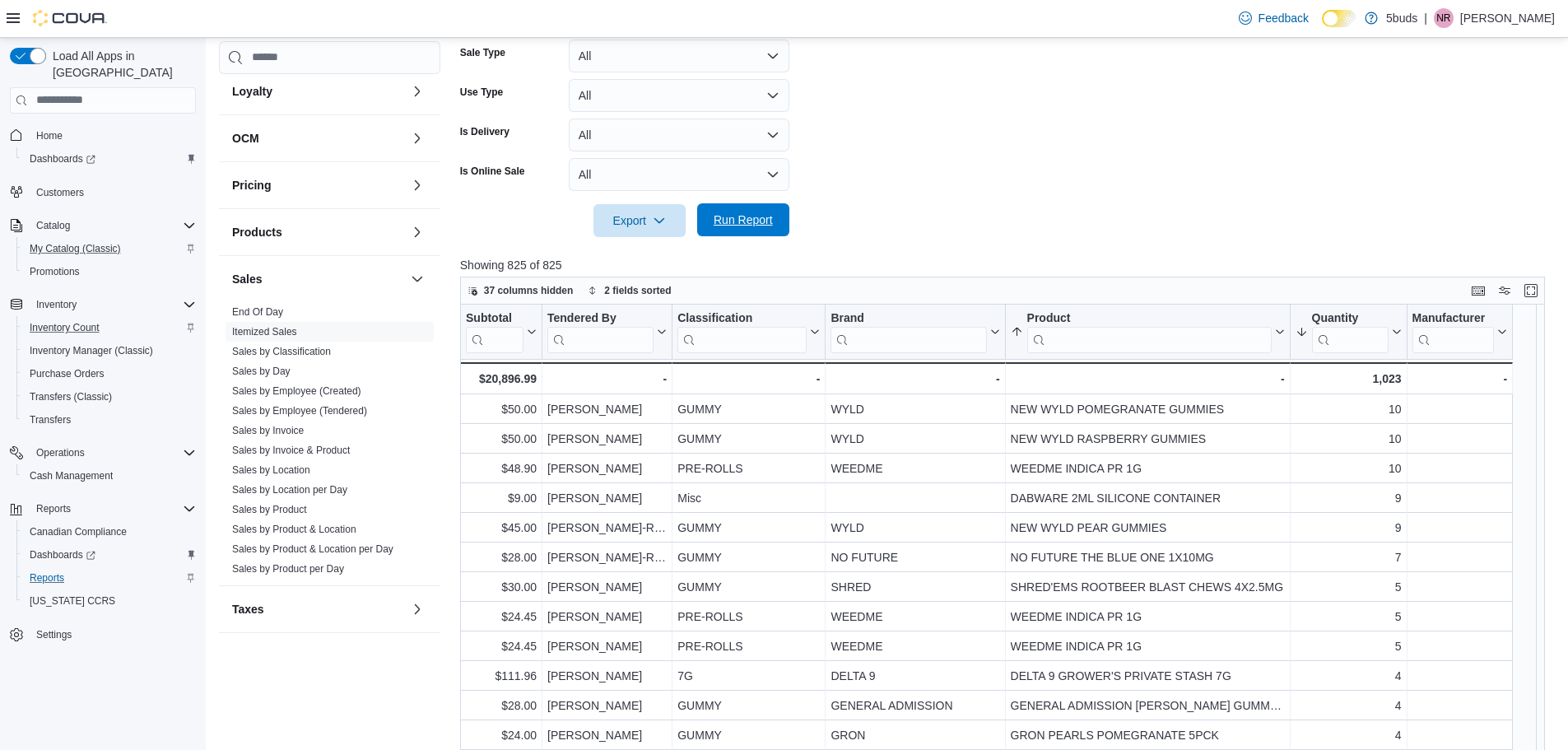
click at [759, 229] on span "Run Report" at bounding box center [743, 219] width 72 height 33
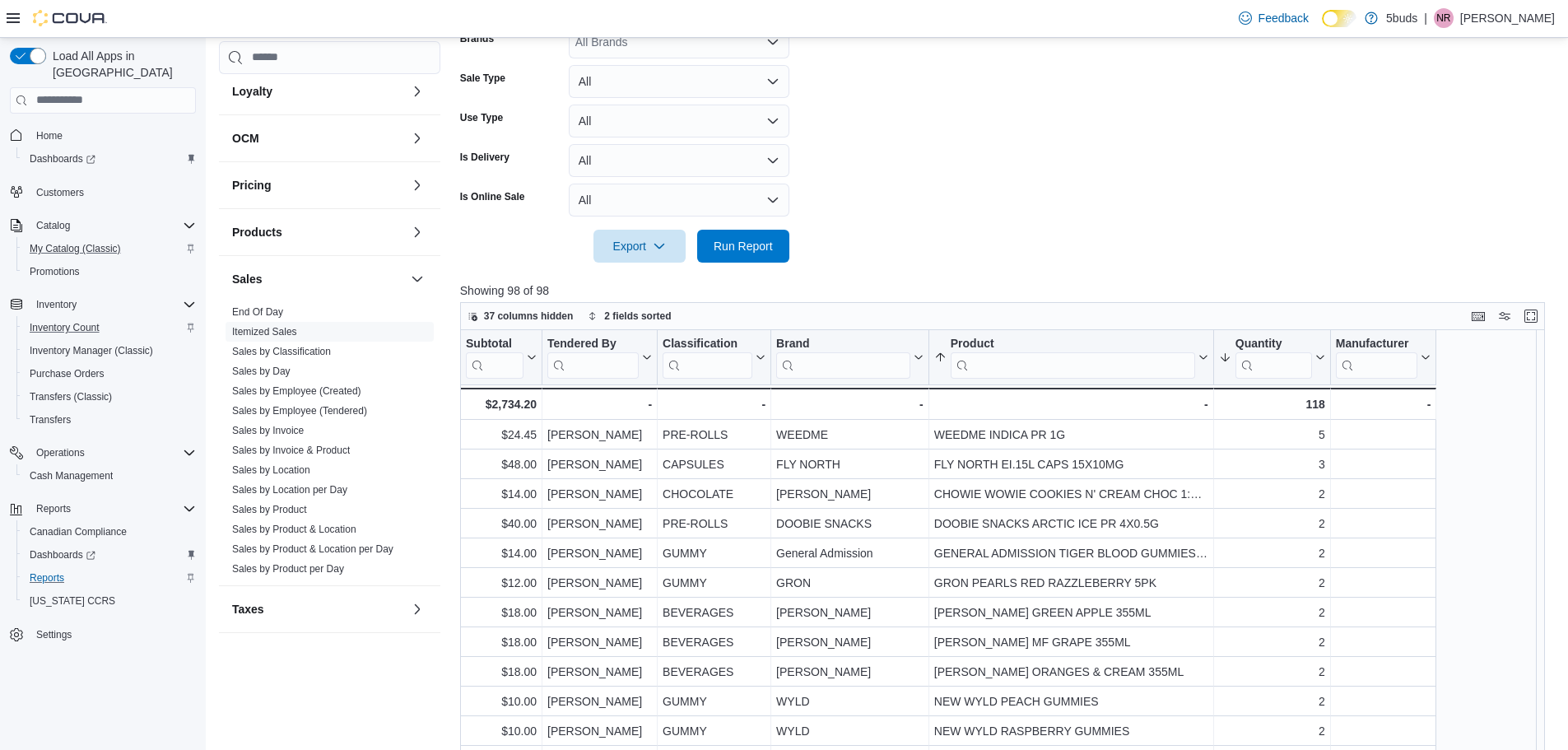
scroll to position [494, 0]
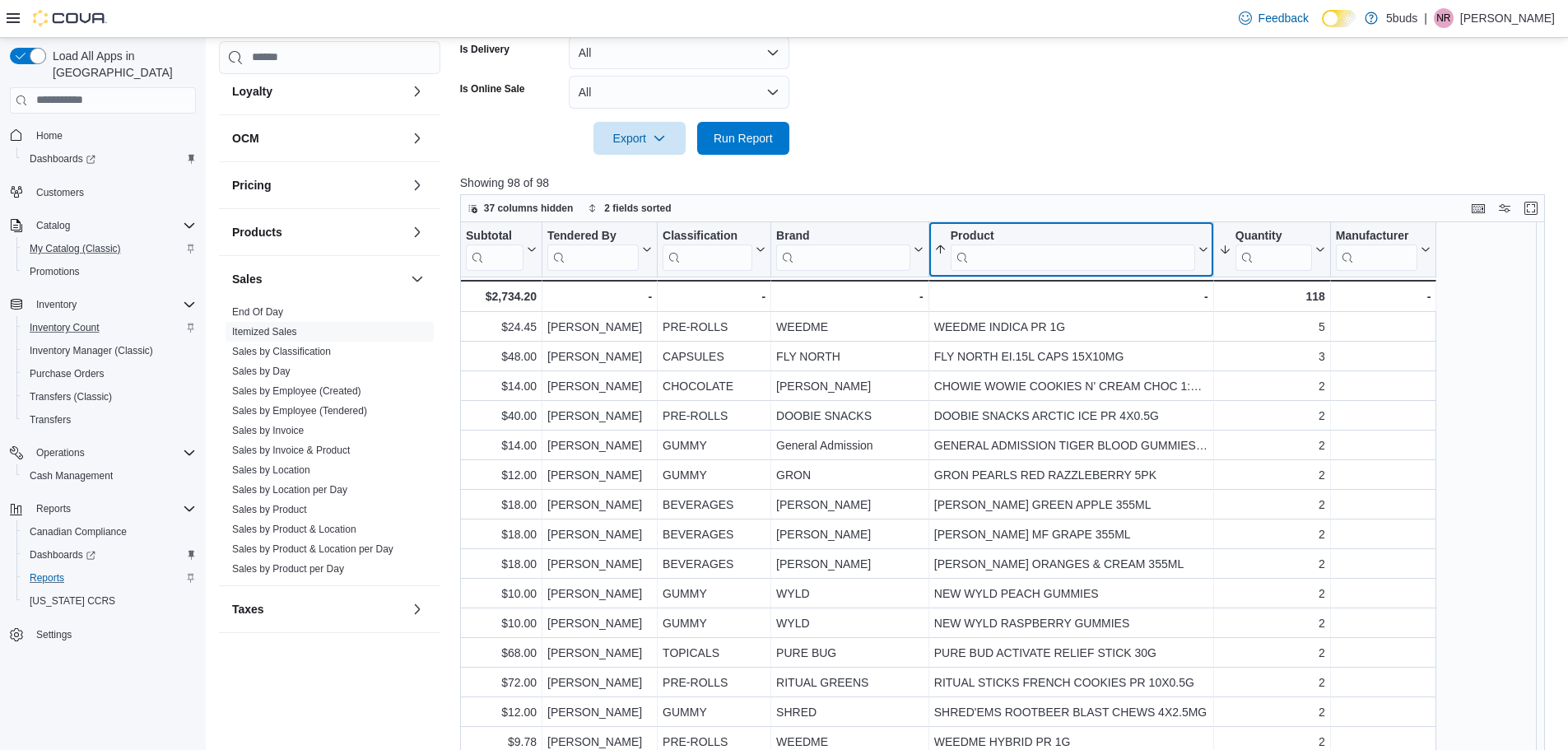
click at [1037, 255] on input "search" at bounding box center [1073, 257] width 244 height 26
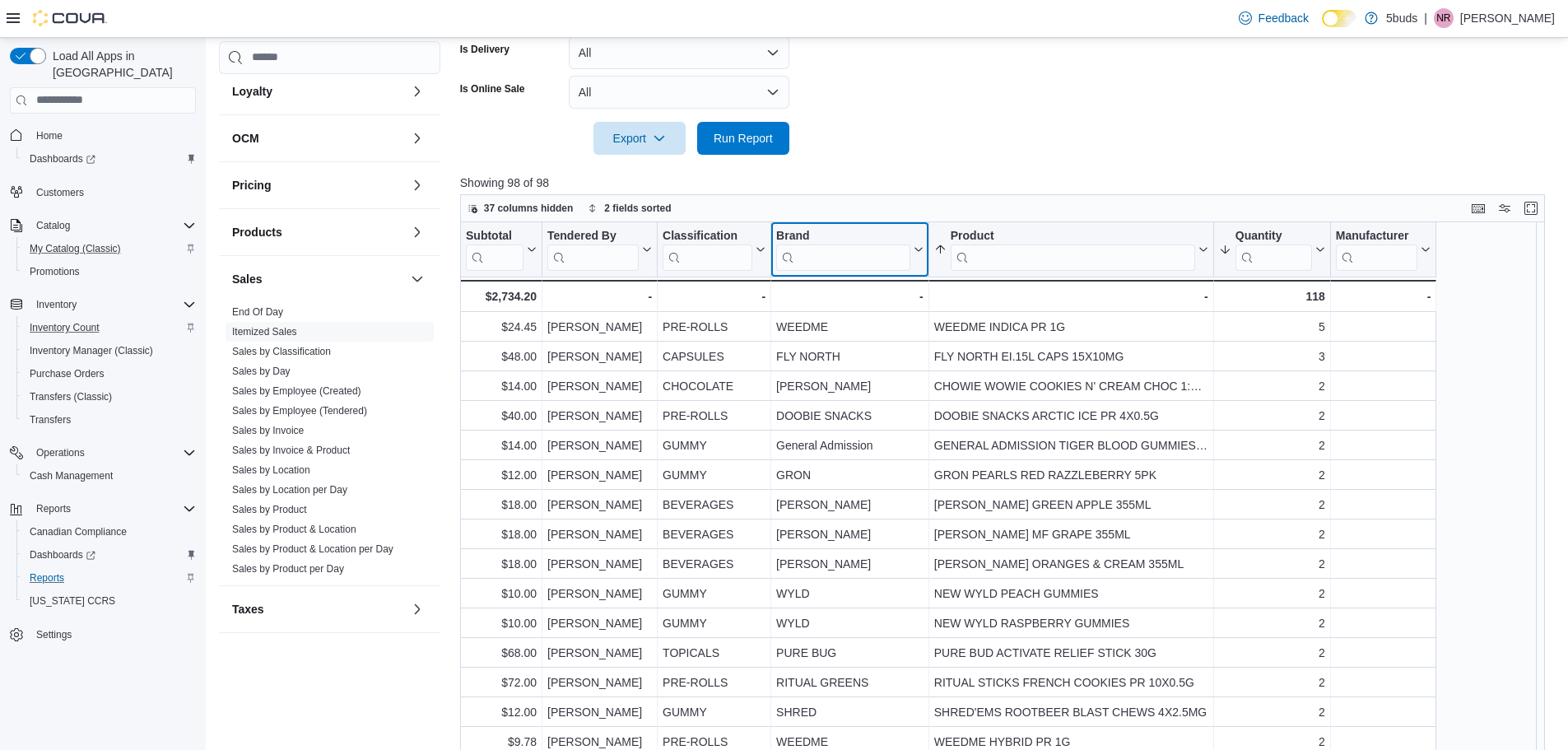
click at [866, 247] on input "search" at bounding box center [843, 257] width 134 height 26
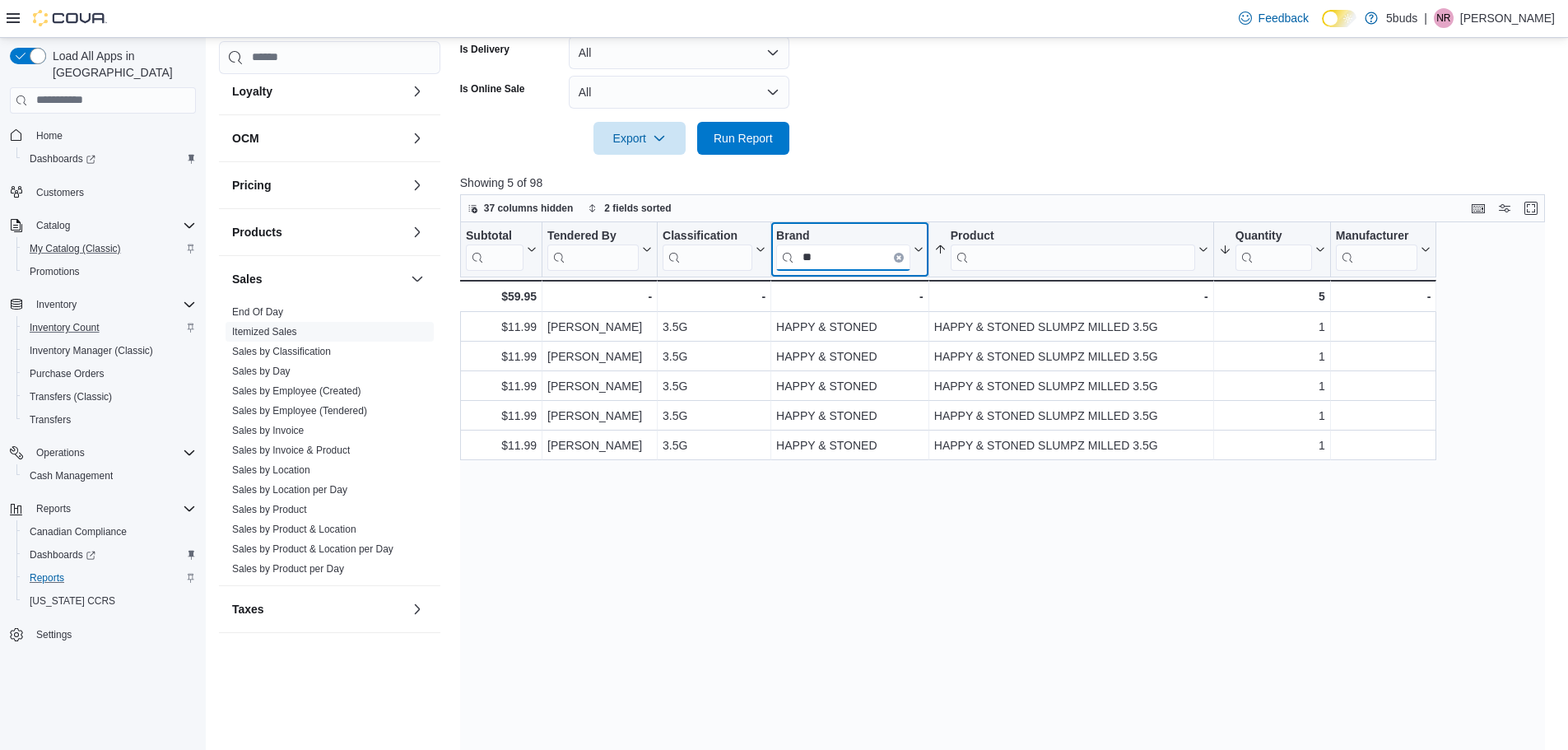
drag, startPoint x: 835, startPoint y: 257, endPoint x: 852, endPoint y: 257, distance: 17.0
click at [835, 257] on input "**" at bounding box center [843, 257] width 134 height 26
type input "*"
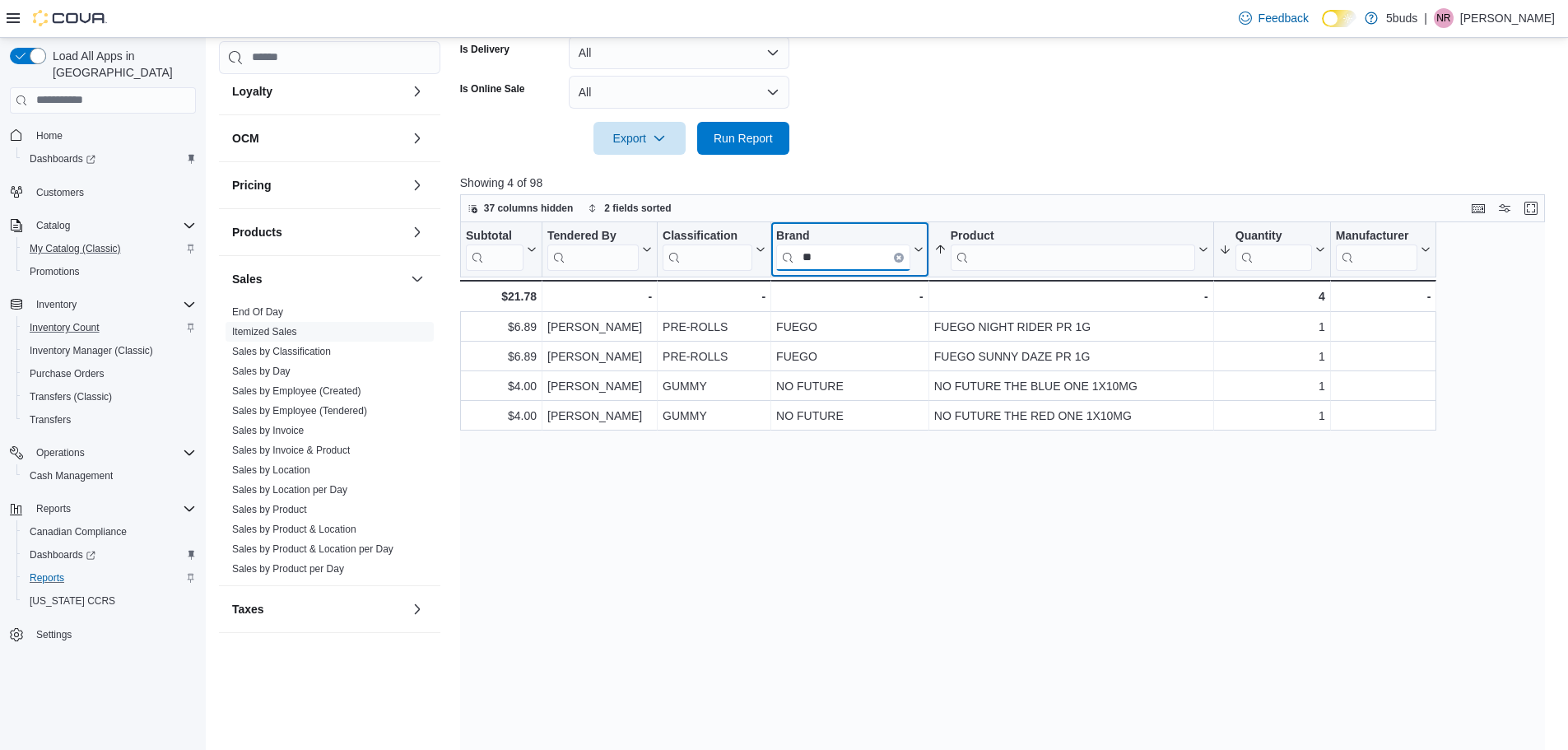
click at [844, 248] on input "**" at bounding box center [843, 257] width 134 height 26
type input "*"
type input "****"
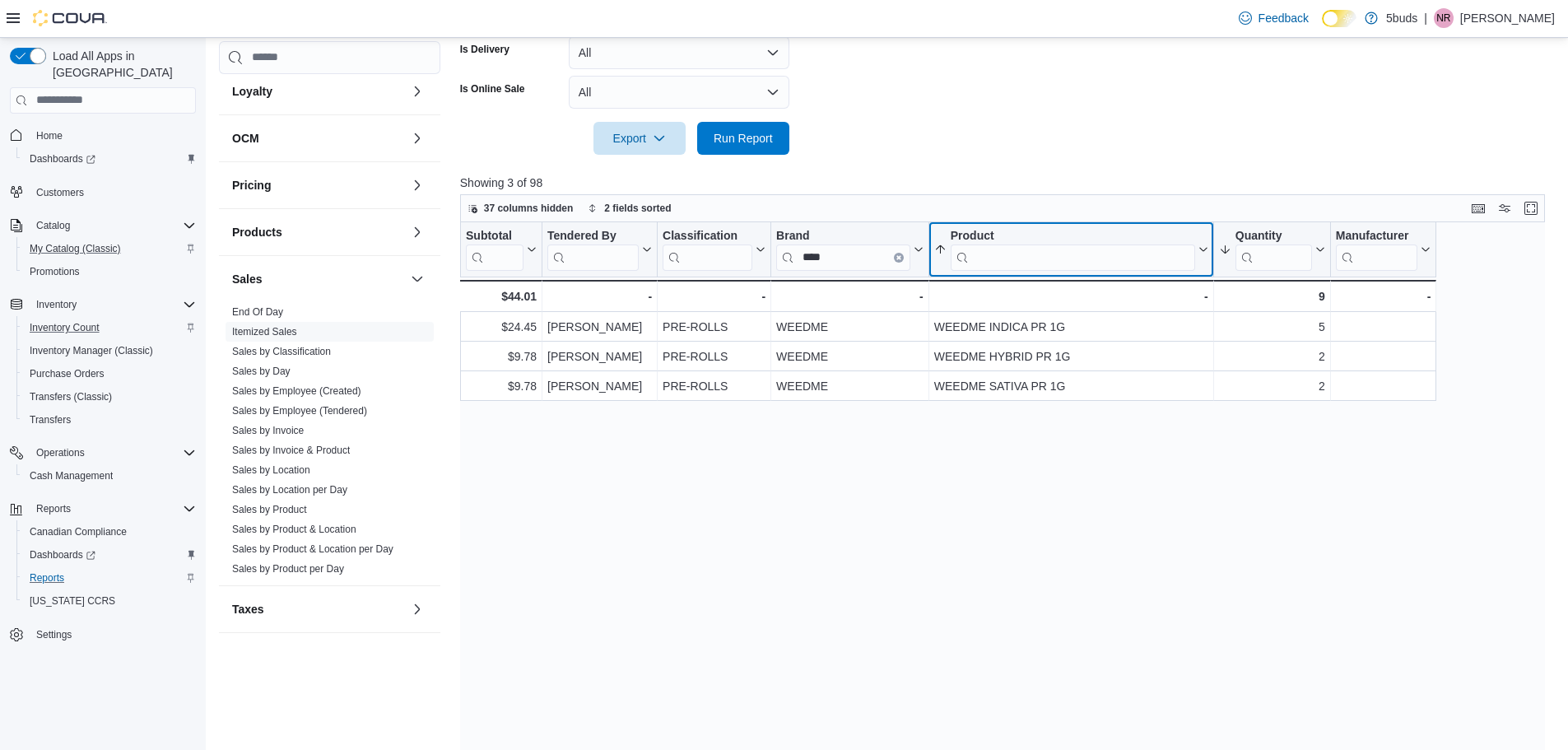
click at [1033, 251] on input "search" at bounding box center [1073, 257] width 244 height 26
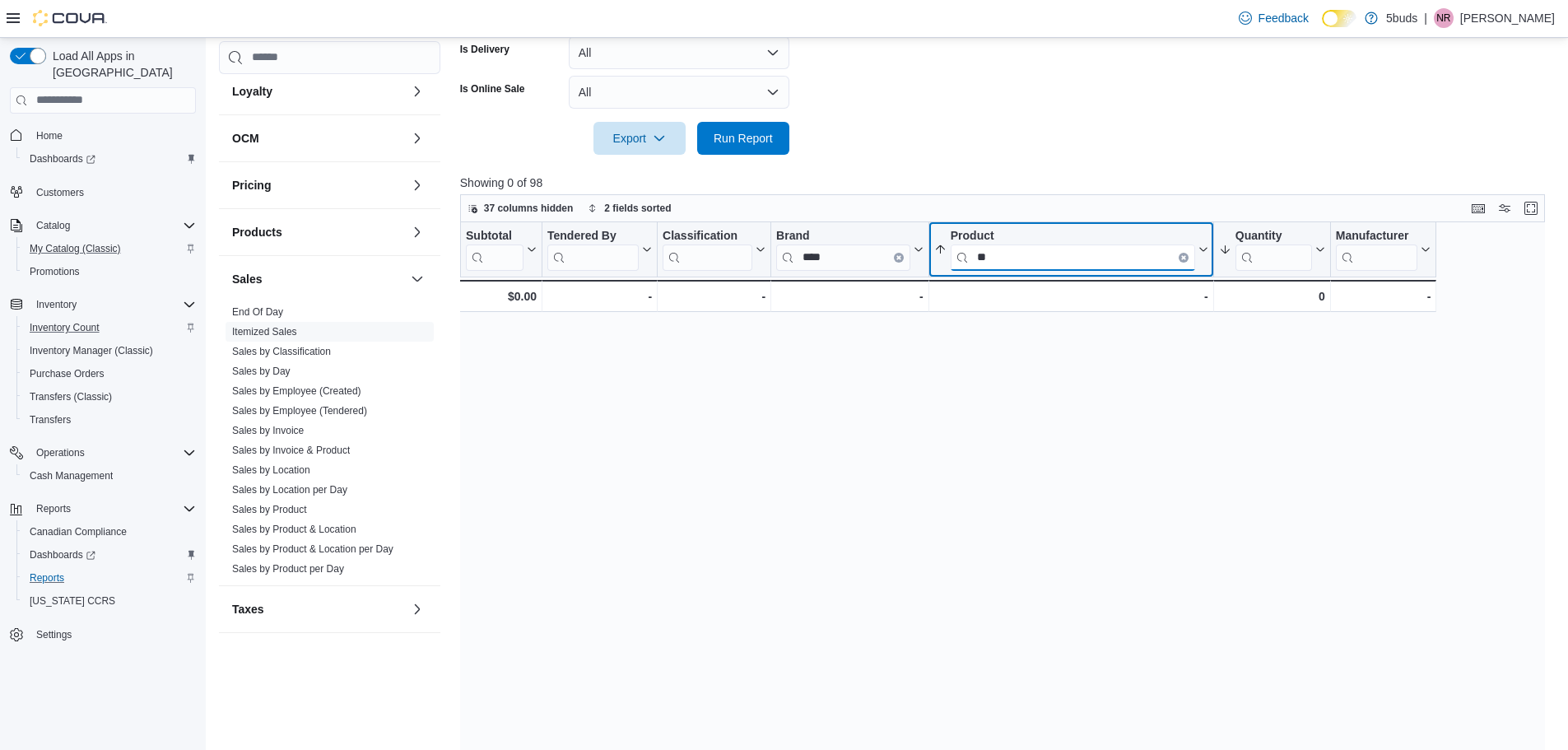
type input "*"
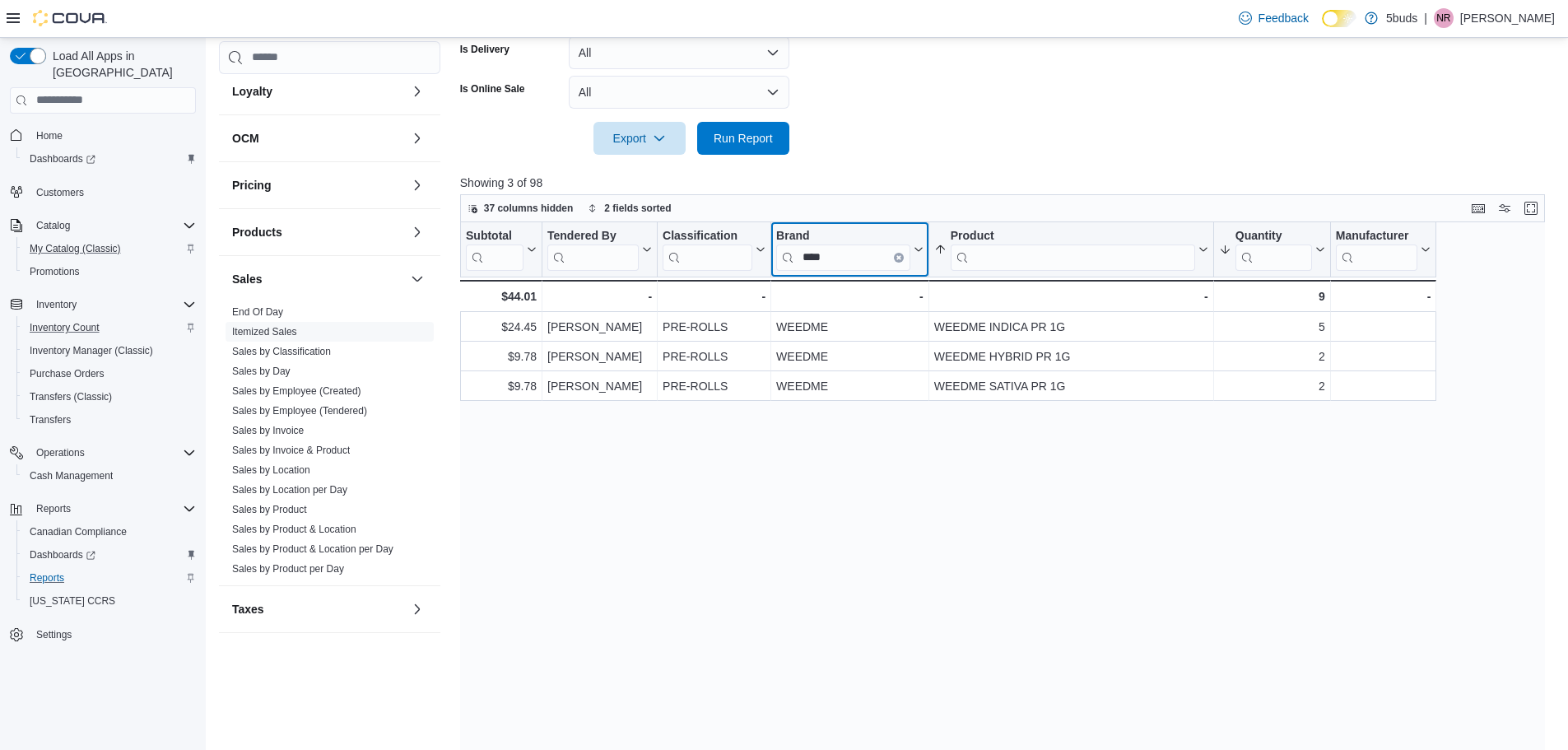
click at [857, 251] on input "****" at bounding box center [843, 257] width 134 height 26
type input "*"
click at [863, 257] on input "****" at bounding box center [843, 257] width 134 height 26
type input "*"
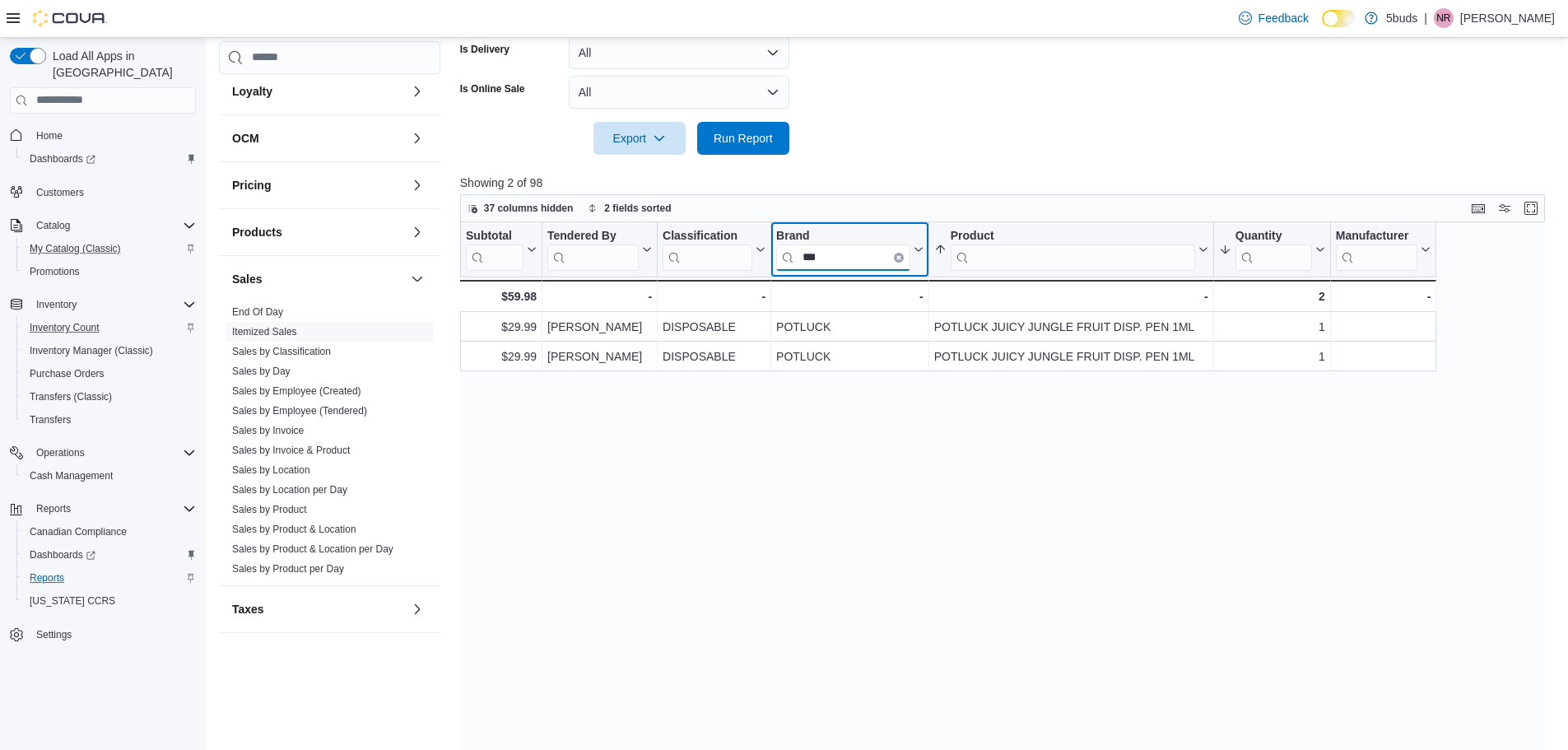
click at [839, 259] on input "***" at bounding box center [843, 257] width 134 height 26
type input "*"
type input "***"
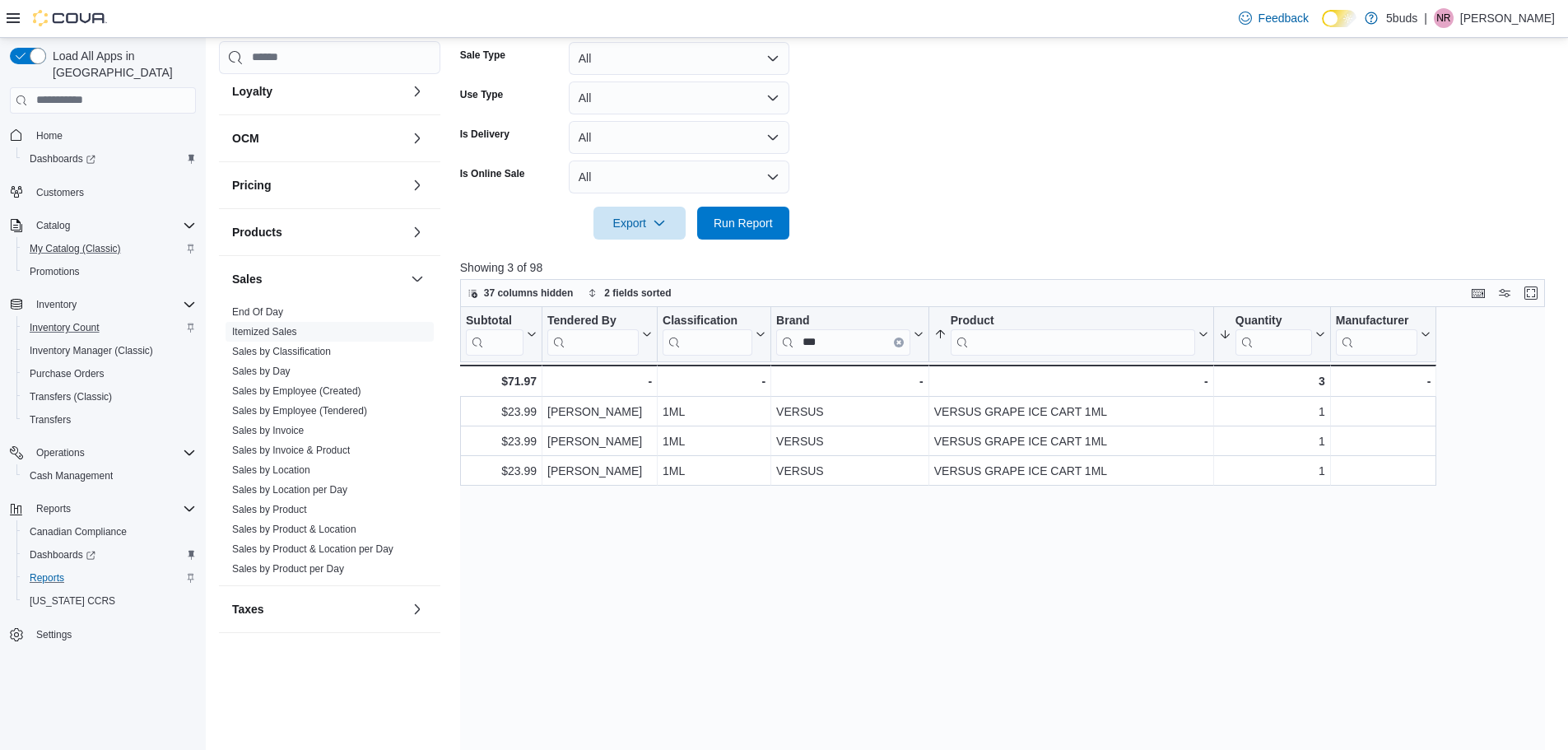
scroll to position [247, 0]
